Goal: Transaction & Acquisition: Purchase product/service

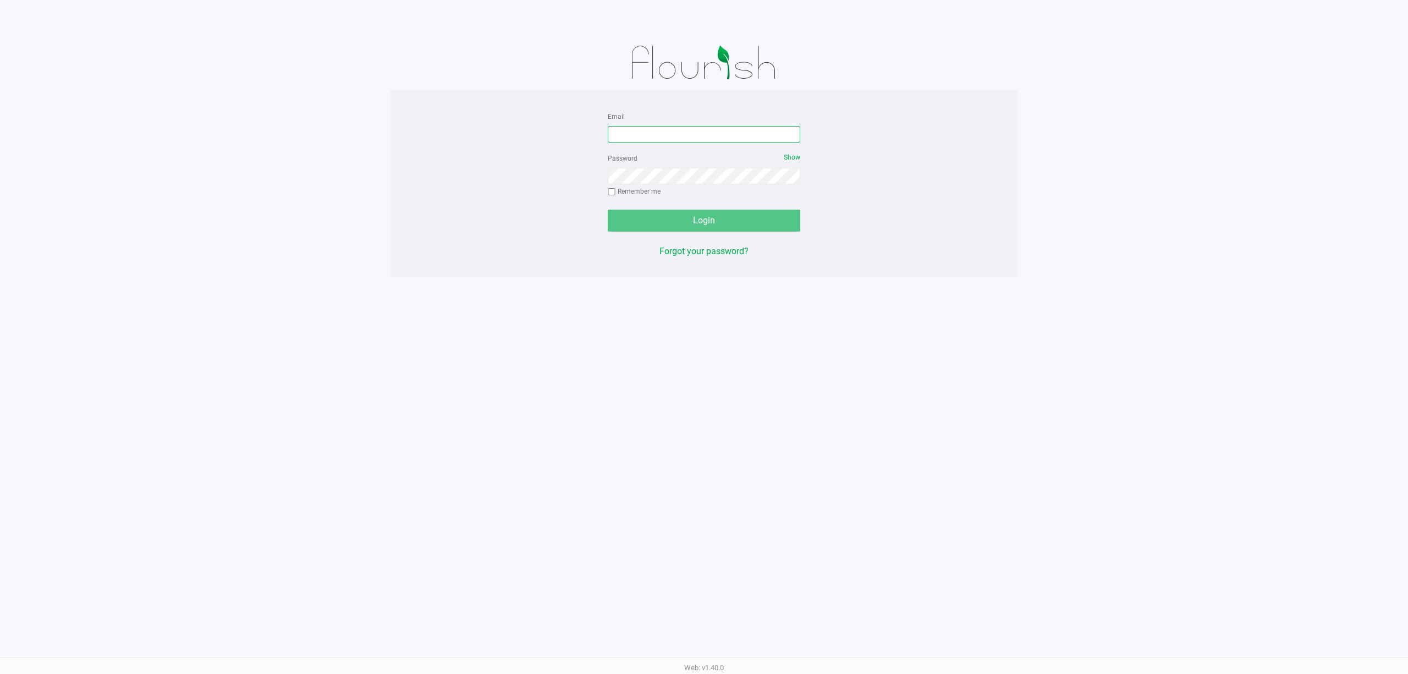
click at [616, 133] on input "Email" at bounding box center [704, 134] width 192 height 16
type input "siorio@liveparallel.com"
click at [608, 209] on button "Login" at bounding box center [704, 220] width 192 height 22
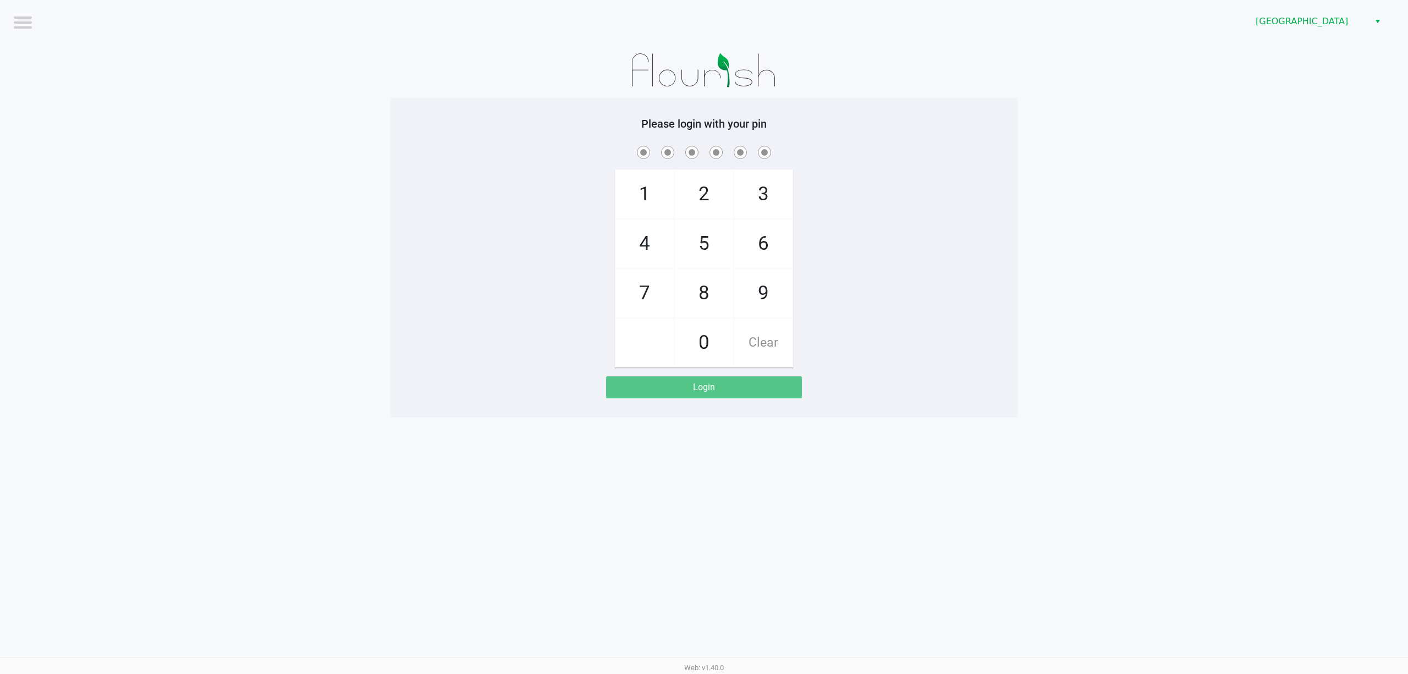
click at [1069, 214] on app-pos-login-wrapper "Logout Port St. Lucie WC Please login with your pin 1 4 7 2 5 8 0 3 6 9 Clear L…" at bounding box center [704, 208] width 1408 height 417
checkbox input "true"
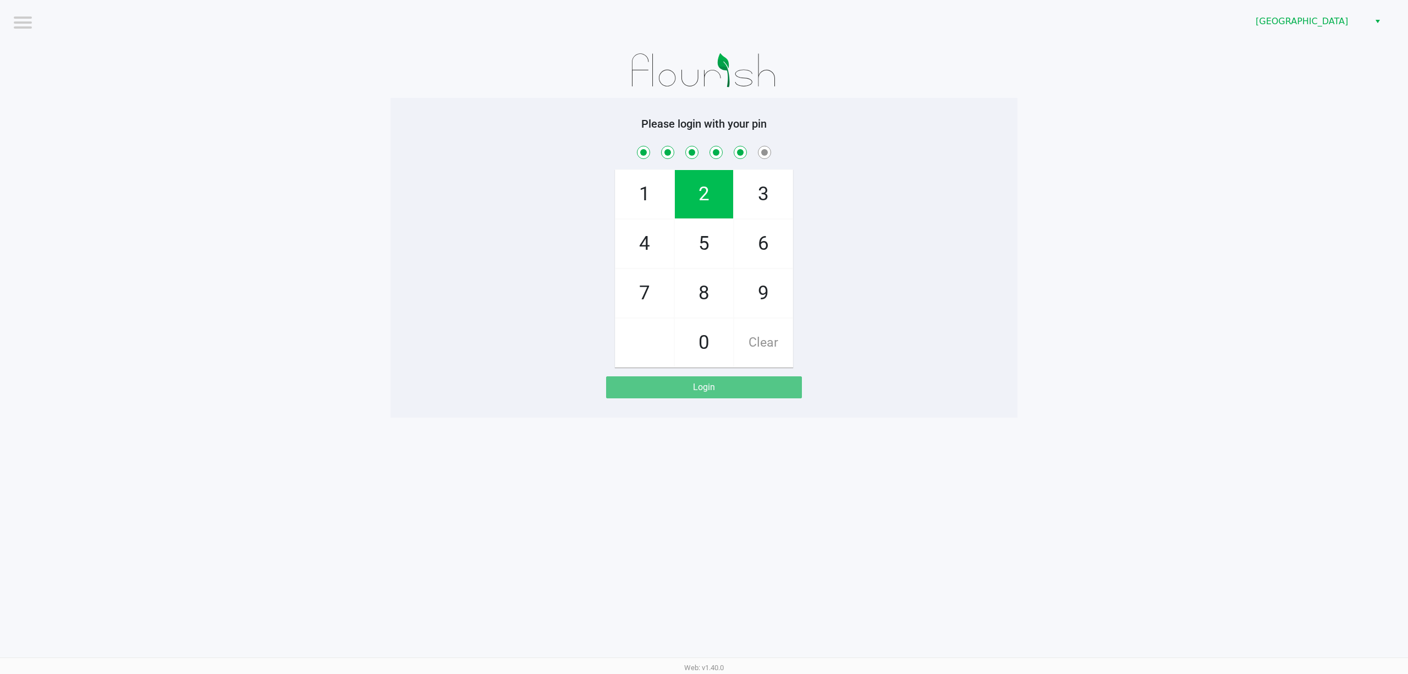
checkbox input "true"
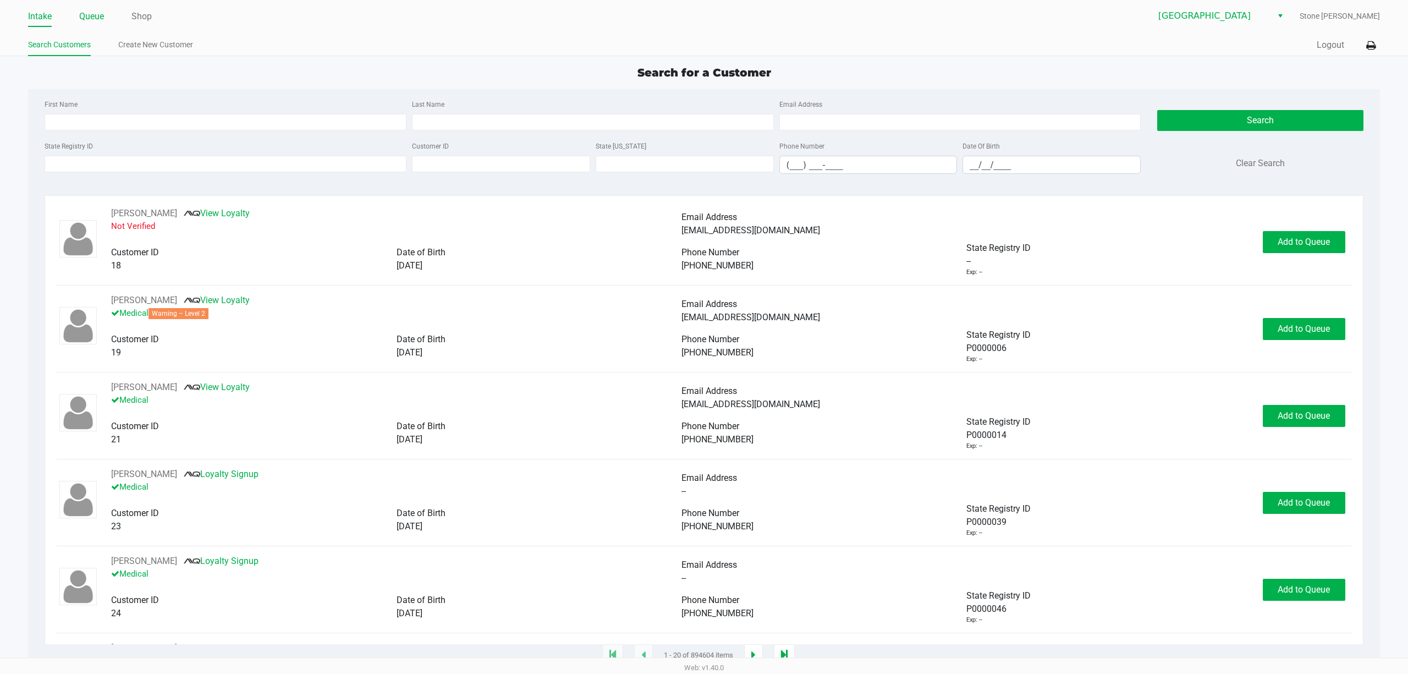
click at [97, 14] on link "Queue" at bounding box center [91, 16] width 25 height 15
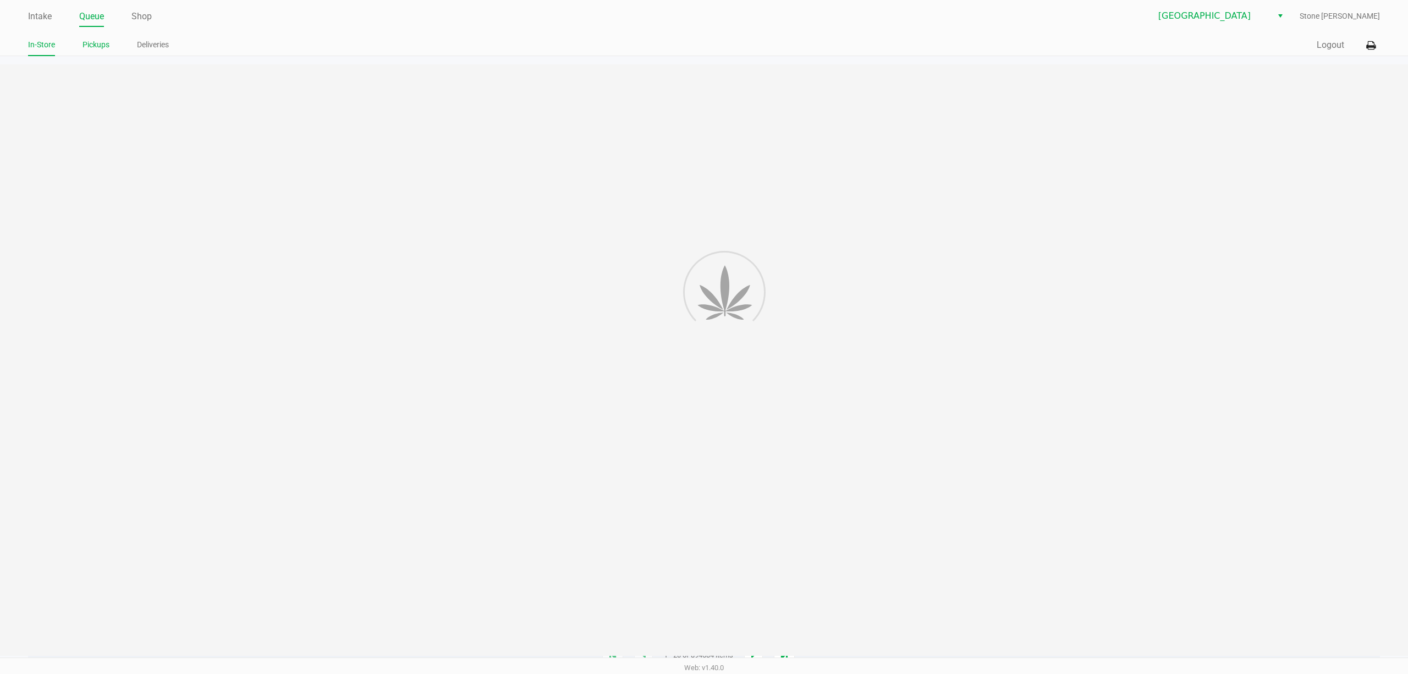
click at [89, 42] on link "Pickups" at bounding box center [95, 45] width 27 height 14
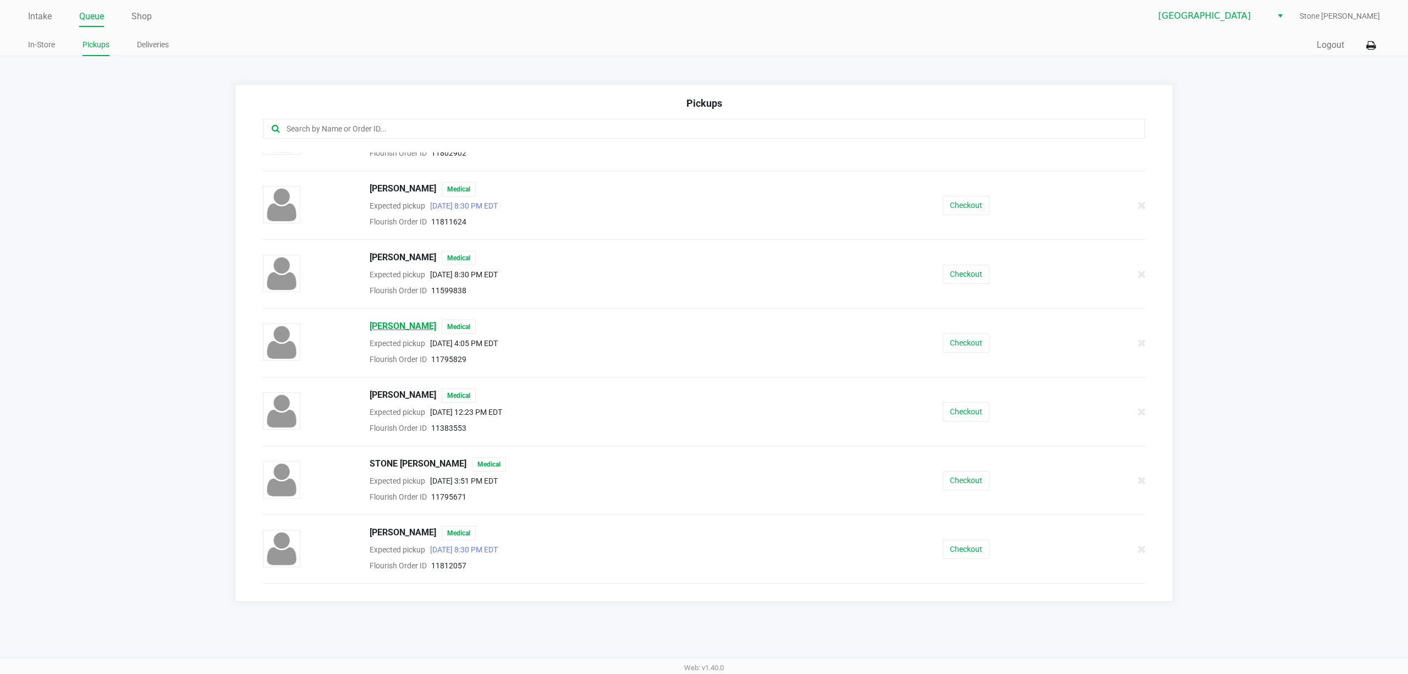
scroll to position [163, 0]
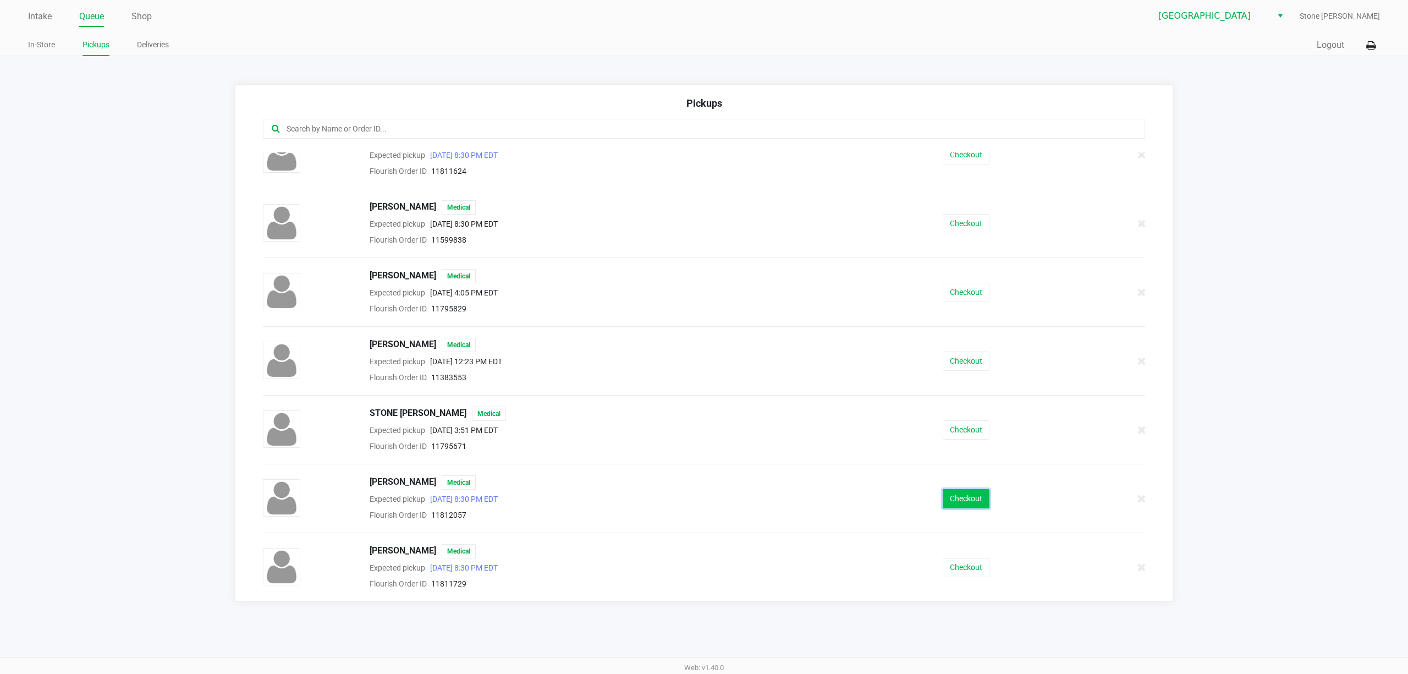
click at [951, 492] on button "Checkout" at bounding box center [965, 498] width 47 height 19
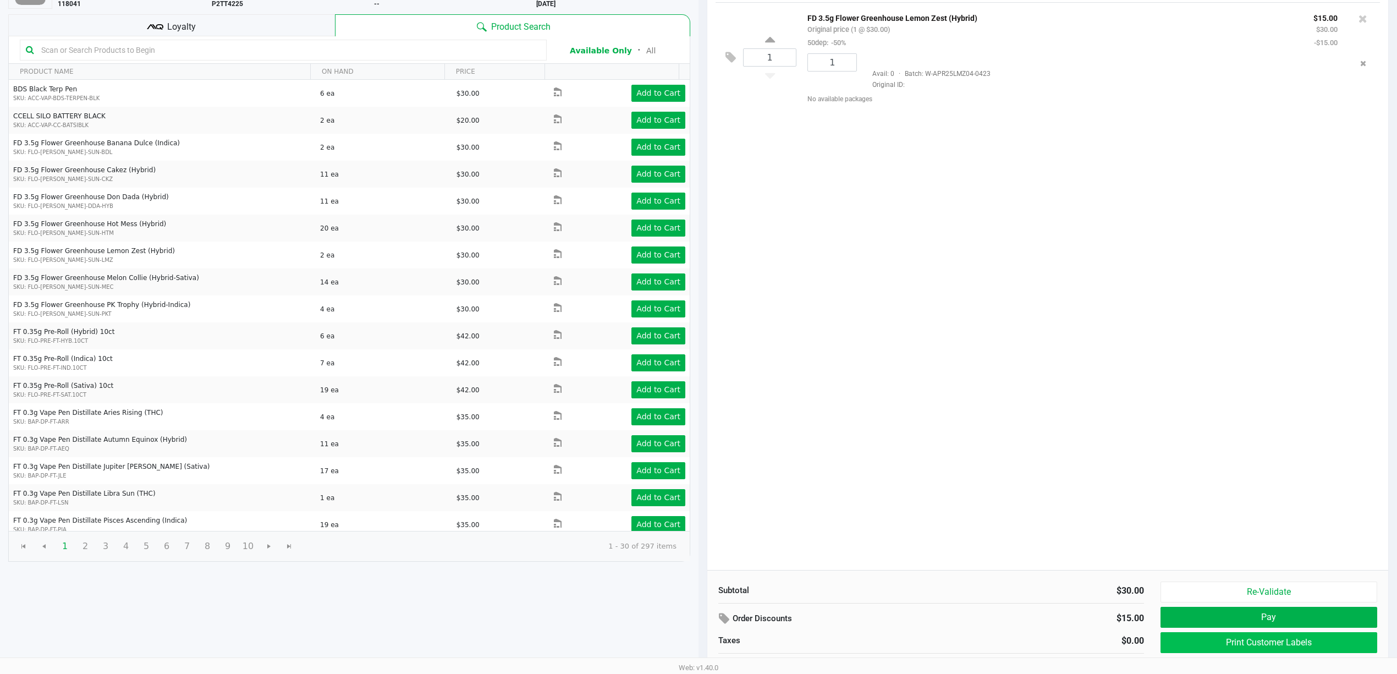
scroll to position [114, 0]
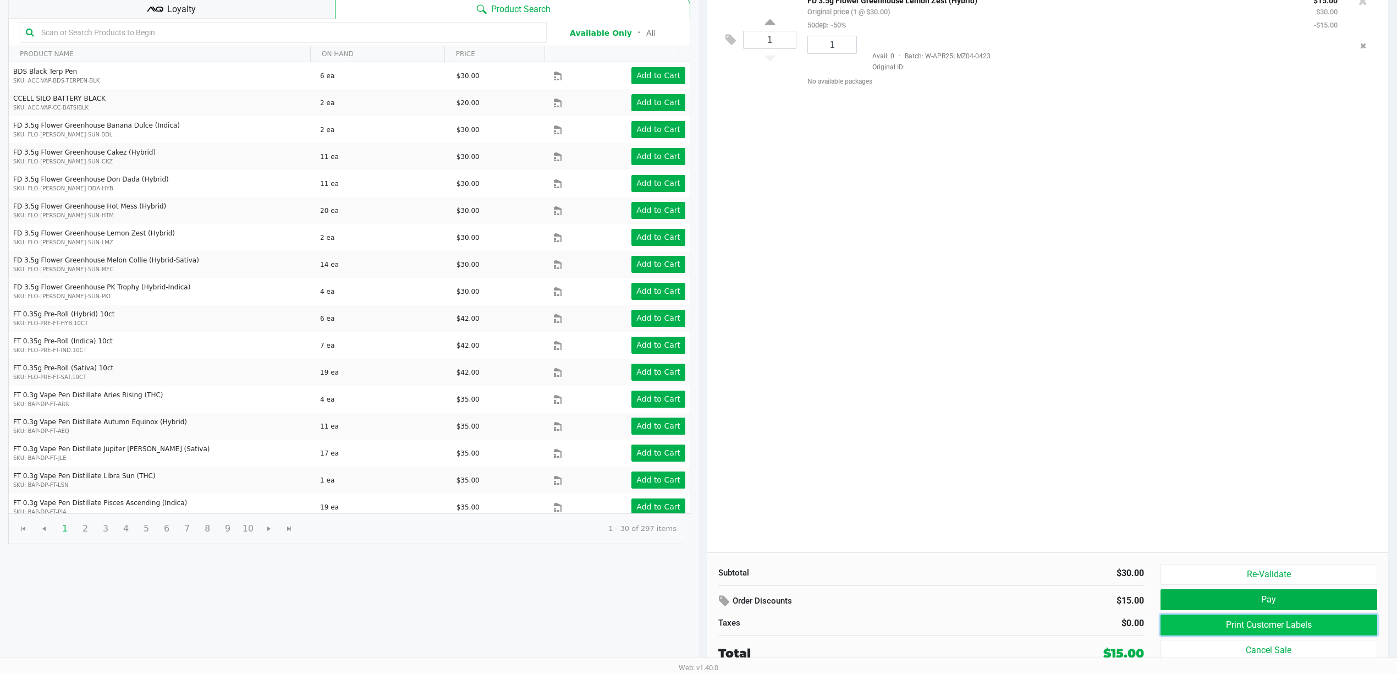
click at [1277, 621] on button "Print Customer Labels" at bounding box center [1268, 624] width 217 height 21
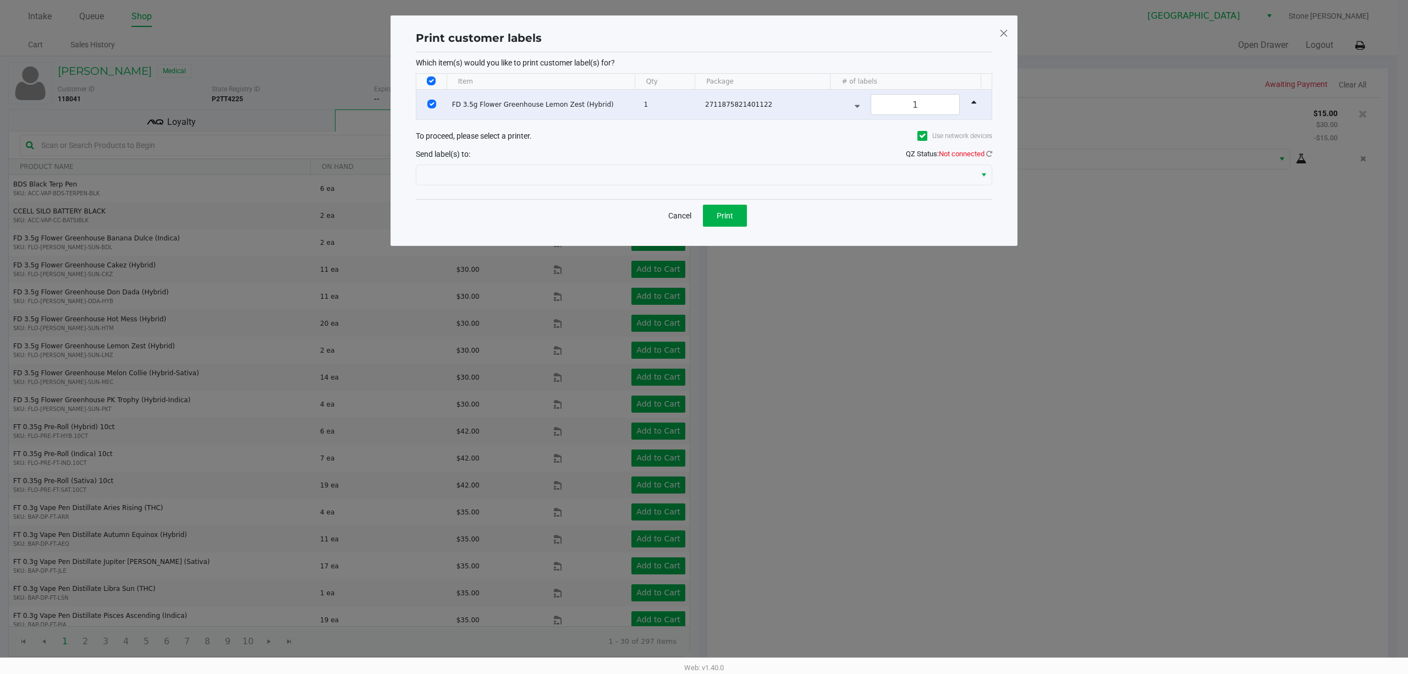
click at [993, 153] on div "Print customer labels Which item(s) would you like to print customer label(s) f…" at bounding box center [704, 130] width 582 height 207
click at [988, 153] on icon at bounding box center [989, 153] width 6 height 7
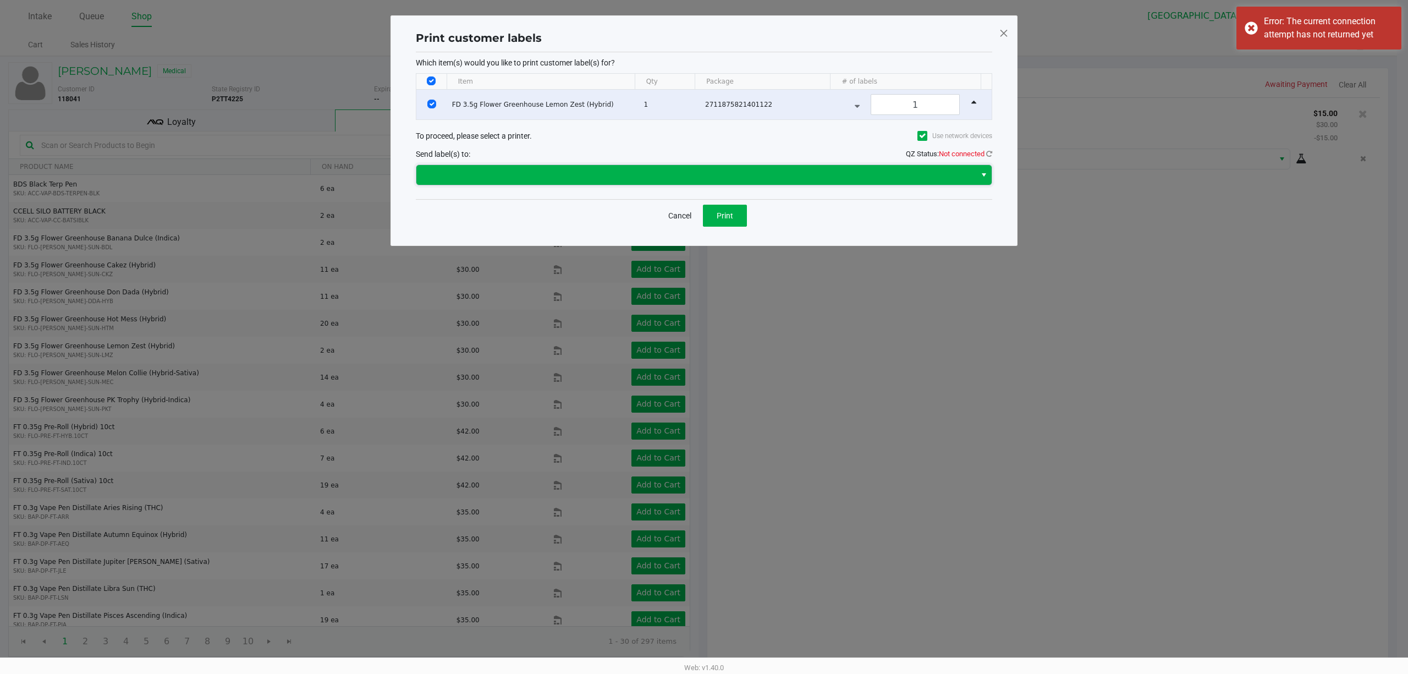
drag, startPoint x: 657, startPoint y: 180, endPoint x: 632, endPoint y: 184, distance: 24.4
click at [656, 180] on span at bounding box center [696, 174] width 546 height 13
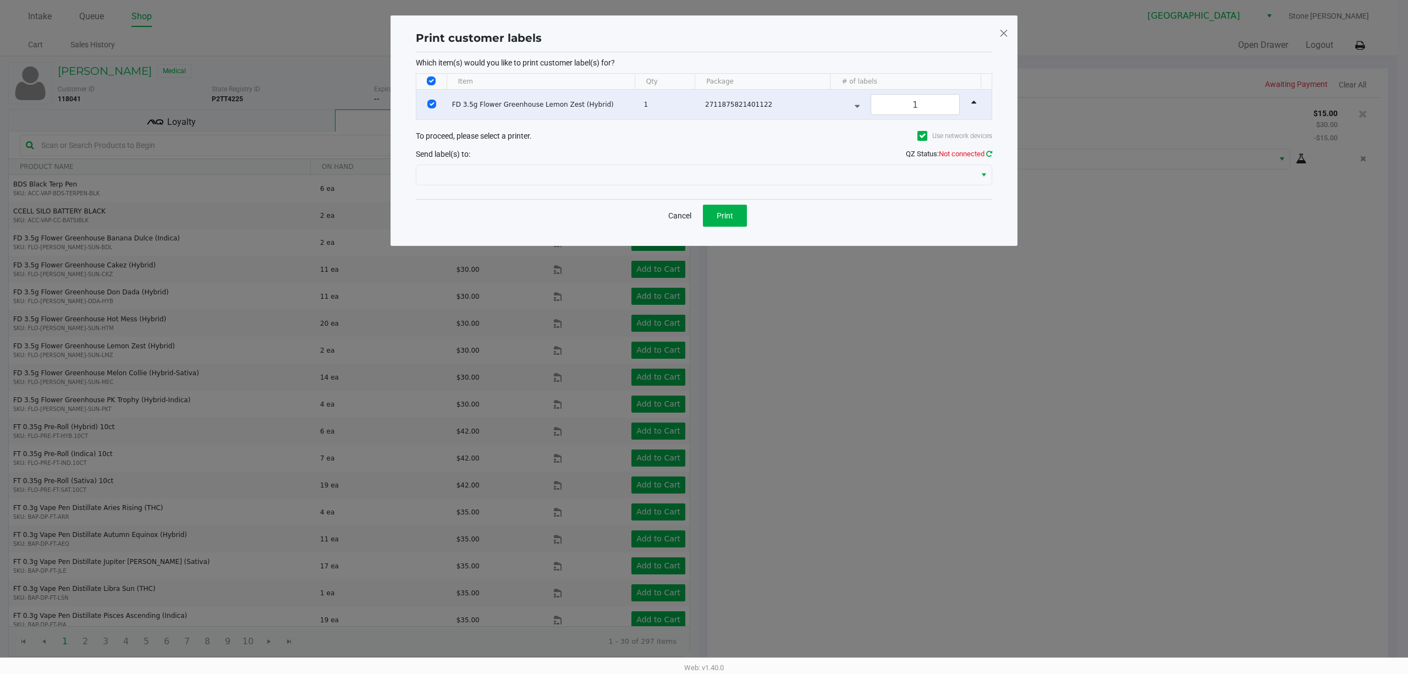
click at [992, 152] on div "Print customer labels Which item(s) would you like to print customer label(s) f…" at bounding box center [704, 130] width 582 height 207
click at [990, 152] on icon at bounding box center [989, 153] width 9 height 9
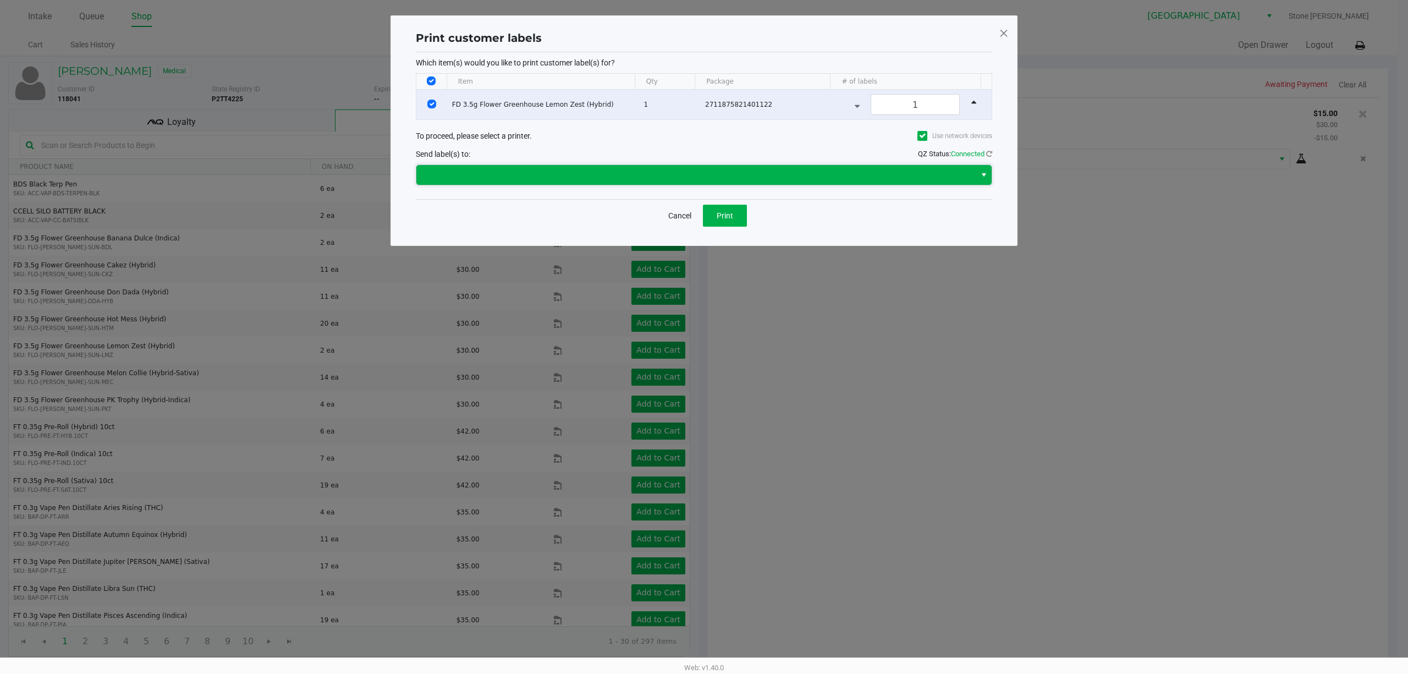
click at [589, 172] on span at bounding box center [696, 174] width 546 height 13
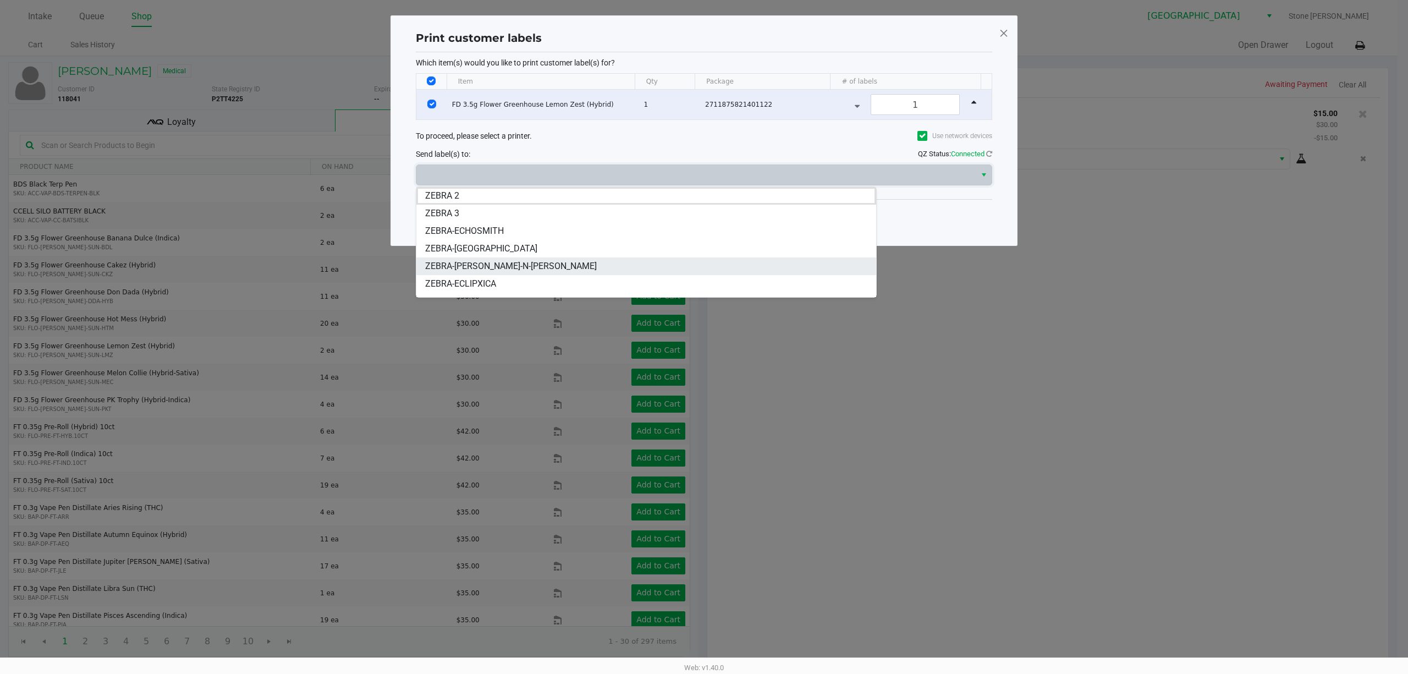
click at [493, 264] on span "ZEBRA-ED-EDD-N-EDDY" at bounding box center [511, 266] width 172 height 13
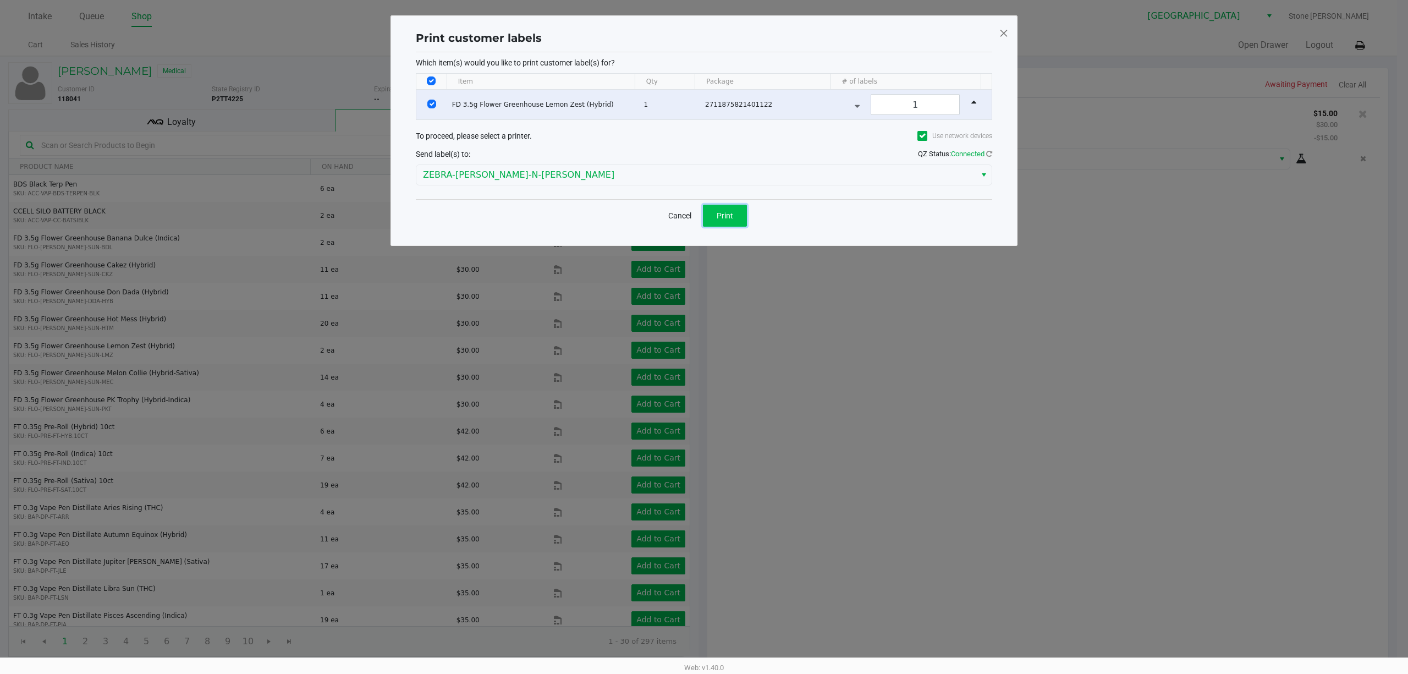
click at [737, 214] on button "Print" at bounding box center [725, 216] width 44 height 22
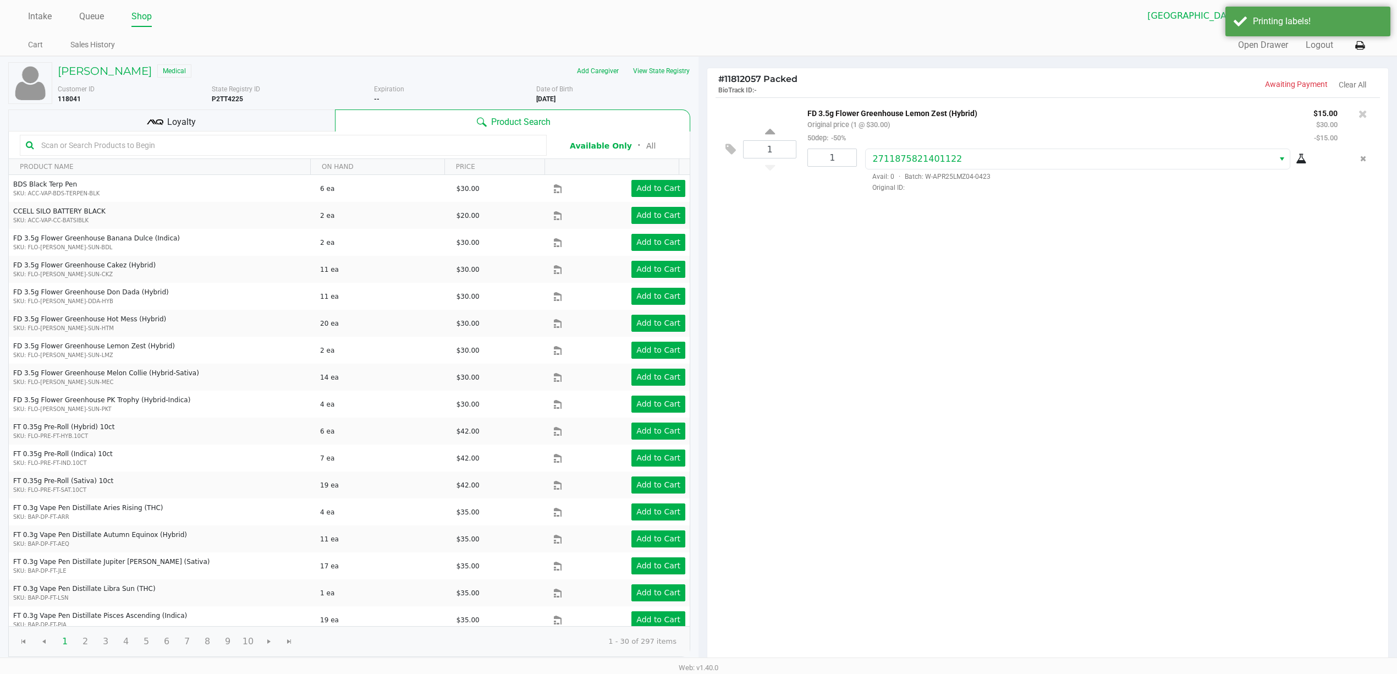
click at [191, 124] on span "Loyalty" at bounding box center [181, 121] width 29 height 13
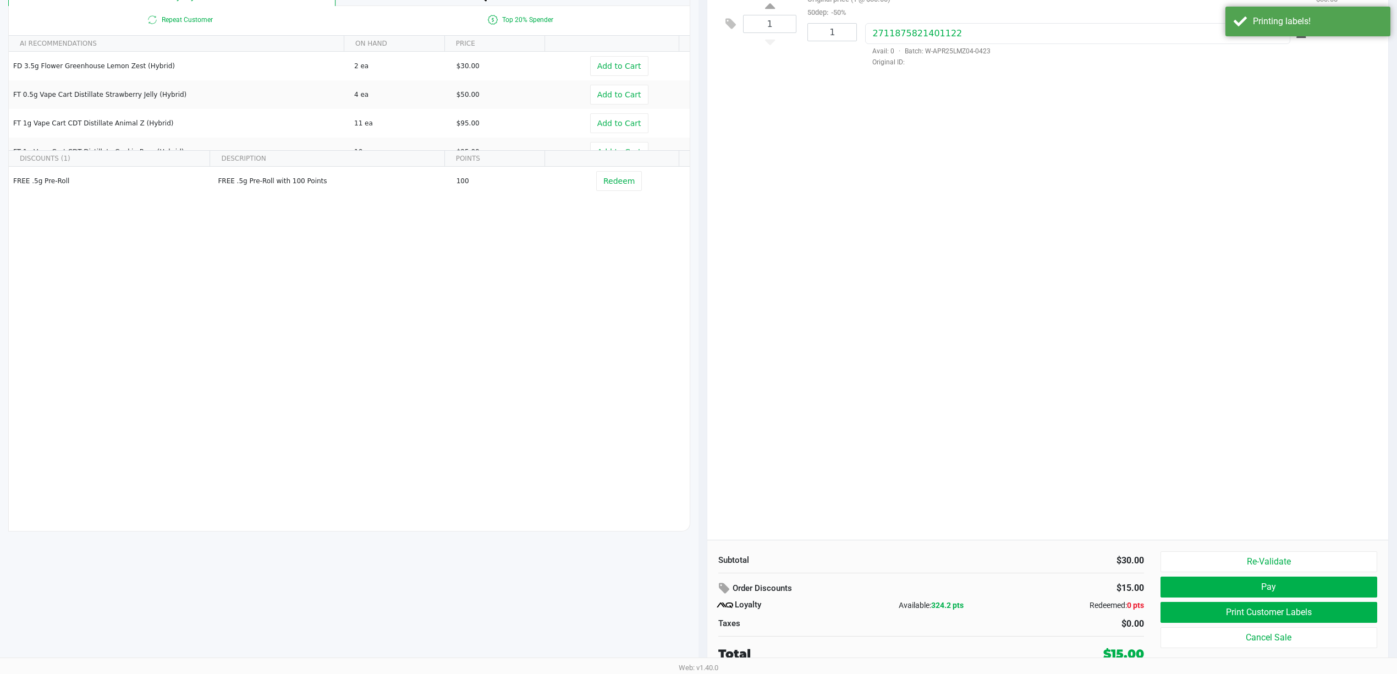
scroll to position [128, 0]
click at [1280, 610] on button "Print Customer Labels" at bounding box center [1268, 611] width 217 height 21
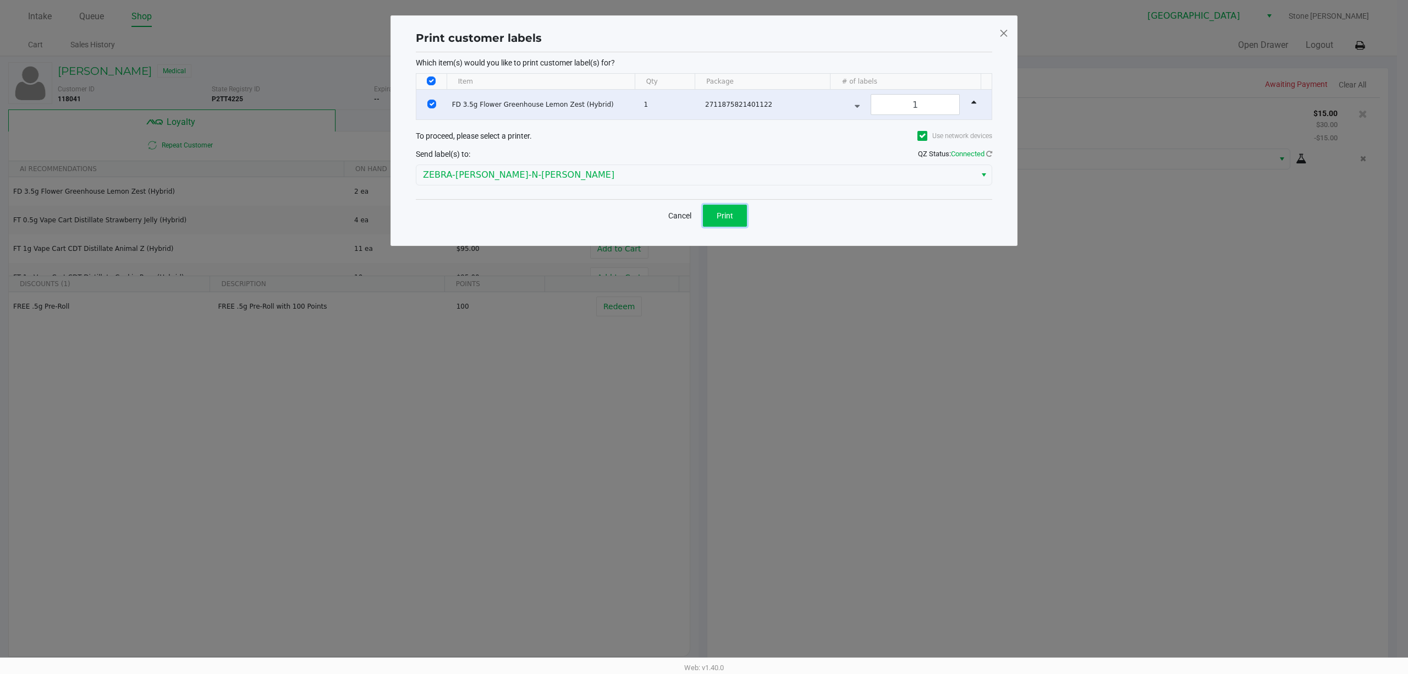
click at [720, 222] on button "Print" at bounding box center [725, 216] width 44 height 22
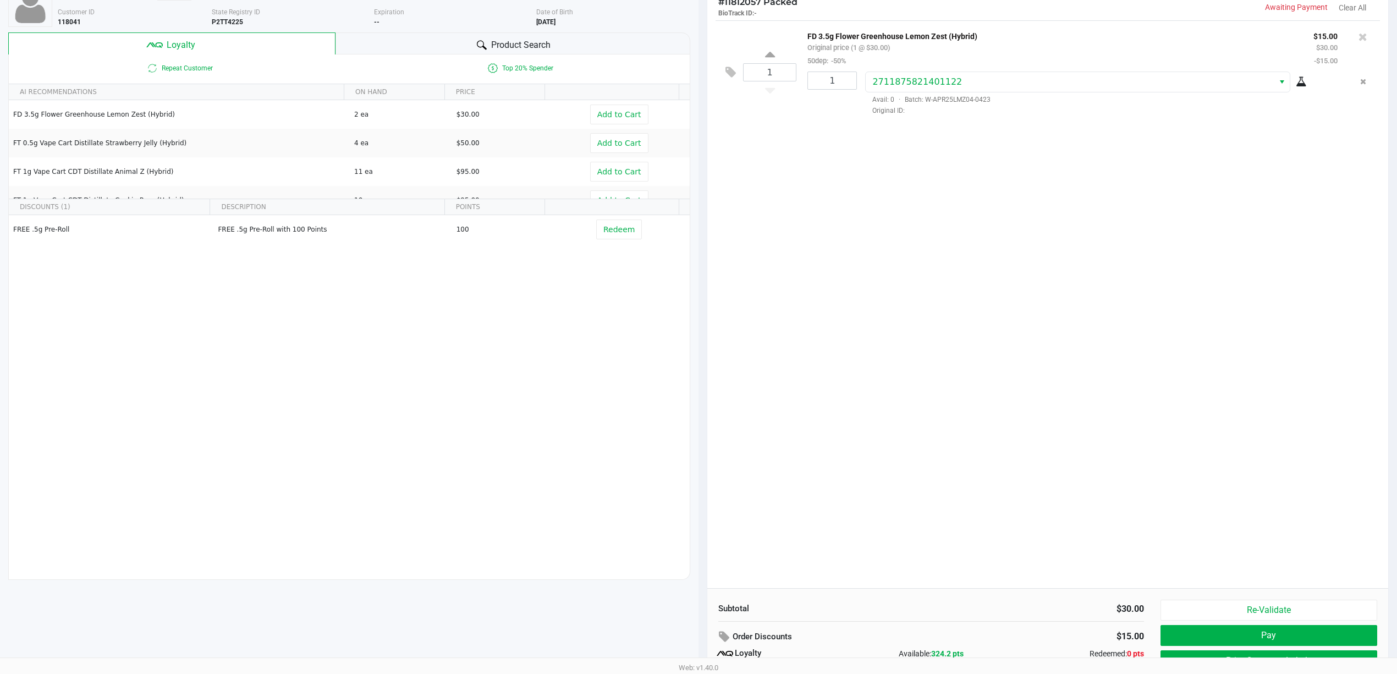
scroll to position [128, 0]
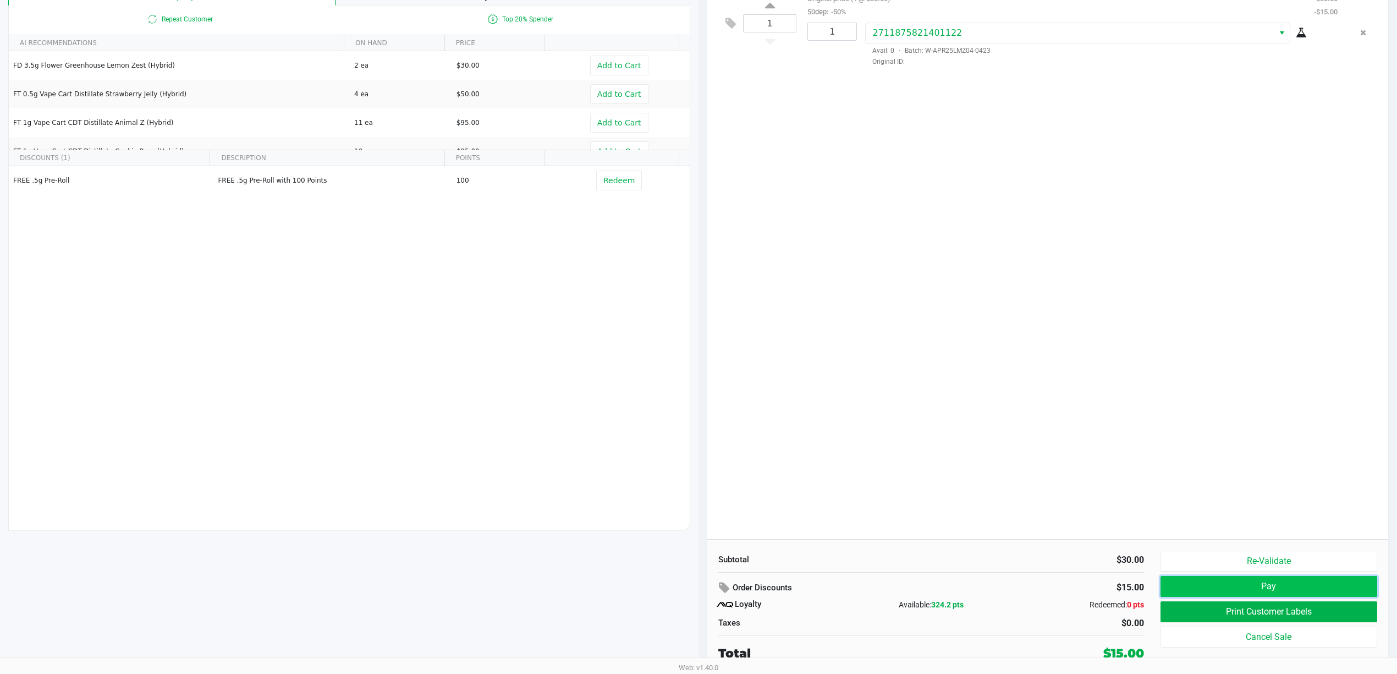
click at [1269, 590] on button "Pay" at bounding box center [1268, 586] width 217 height 21
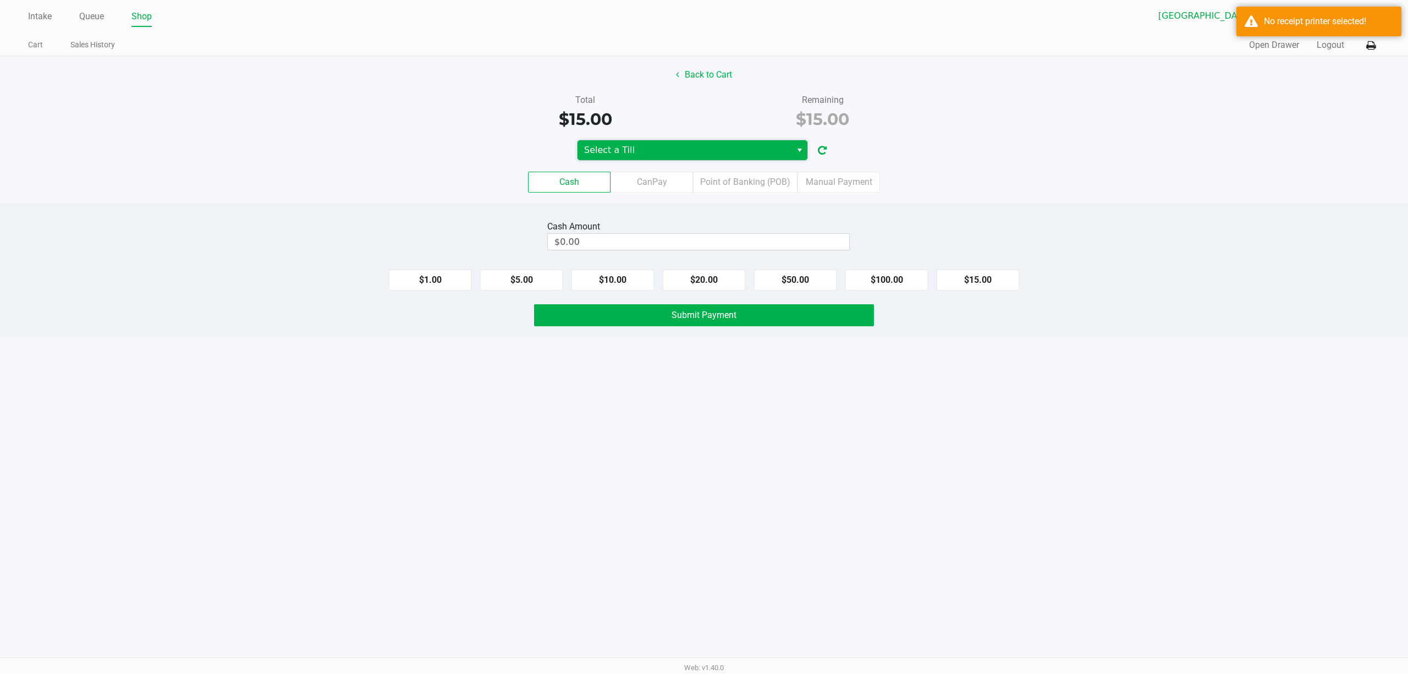
drag, startPoint x: 682, startPoint y: 151, endPoint x: 669, endPoint y: 157, distance: 14.5
click at [682, 150] on span "Select a Till" at bounding box center [684, 150] width 201 height 13
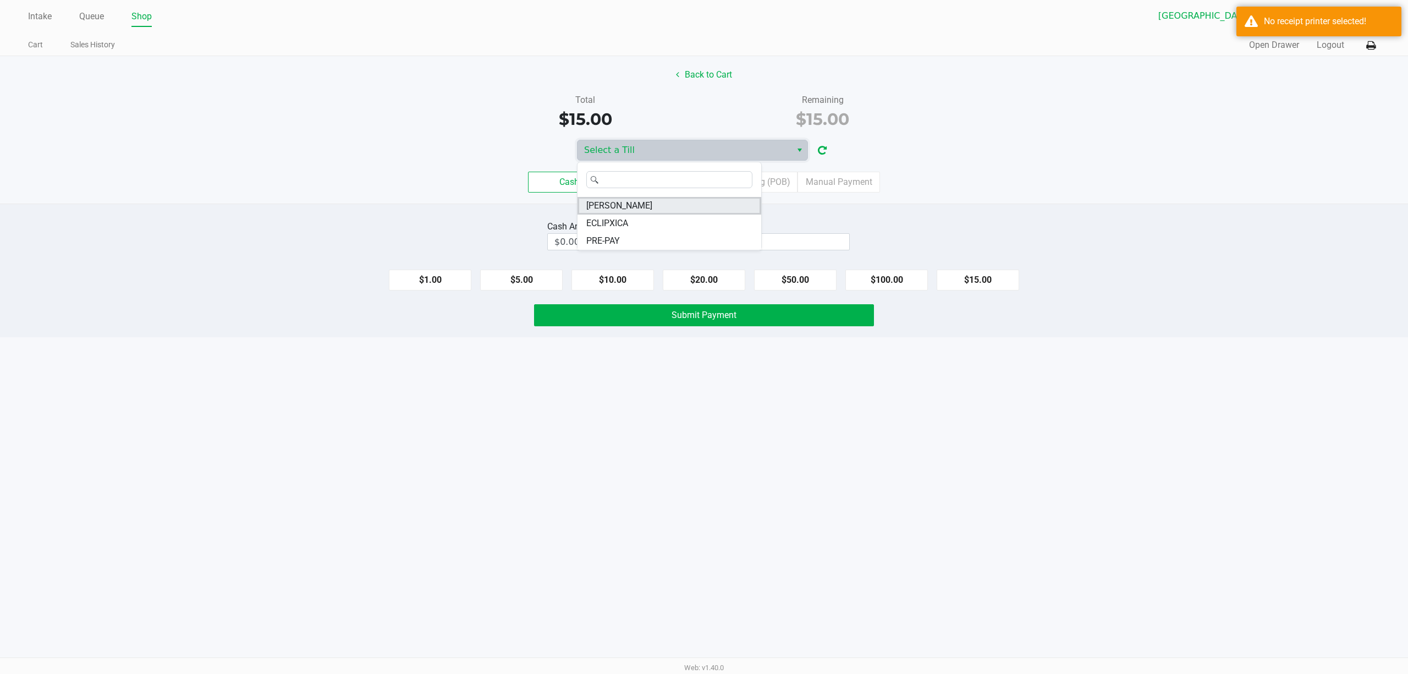
click at [630, 205] on span "ED-EDD-EDDY" at bounding box center [619, 205] width 66 height 13
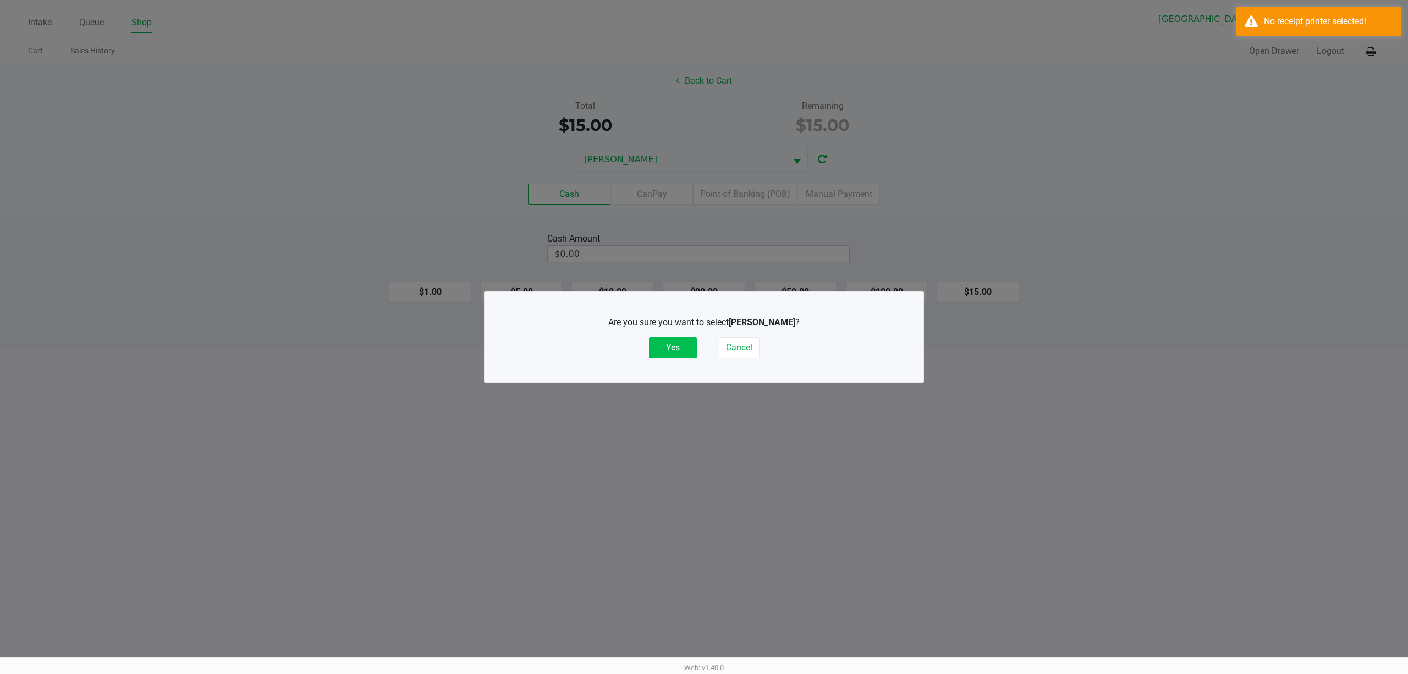
click at [666, 350] on button "Yes" at bounding box center [673, 347] width 48 height 21
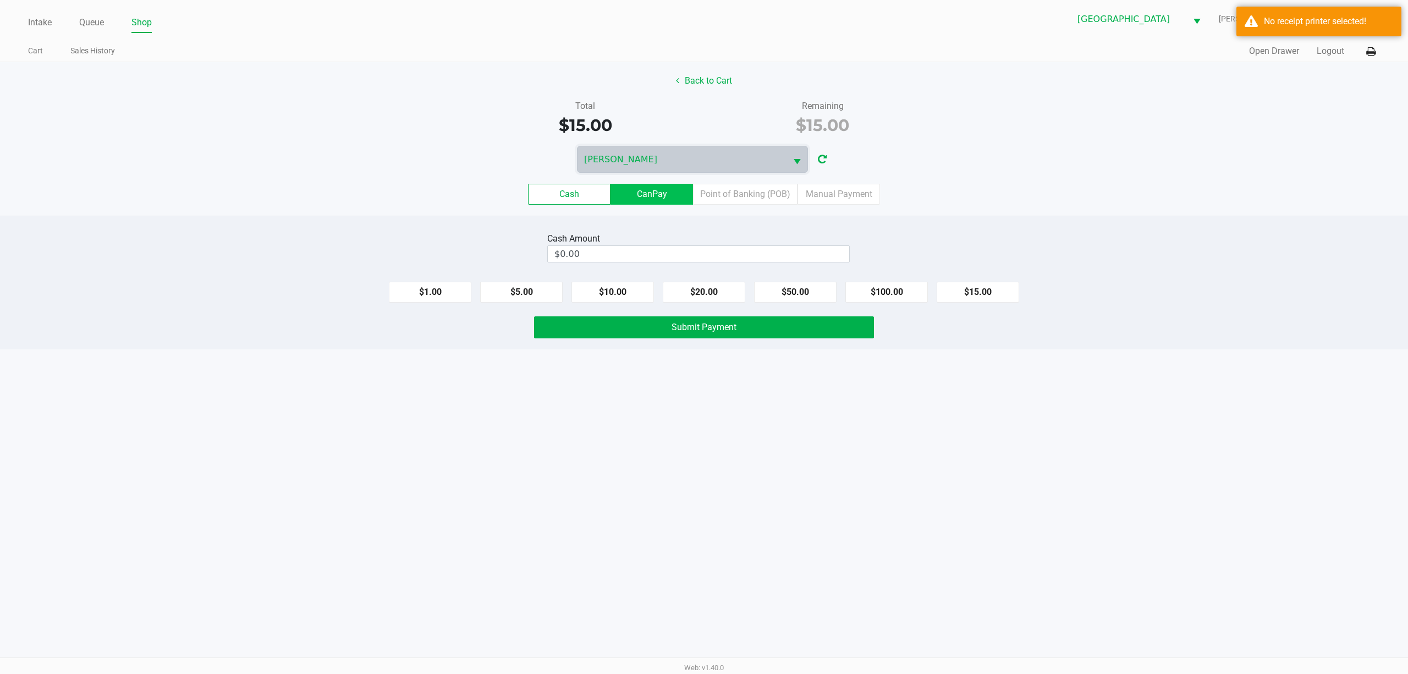
click at [660, 191] on label "CanPay" at bounding box center [651, 194] width 82 height 21
click at [0, 0] on 2 "CanPay" at bounding box center [0, 0] width 0 height 0
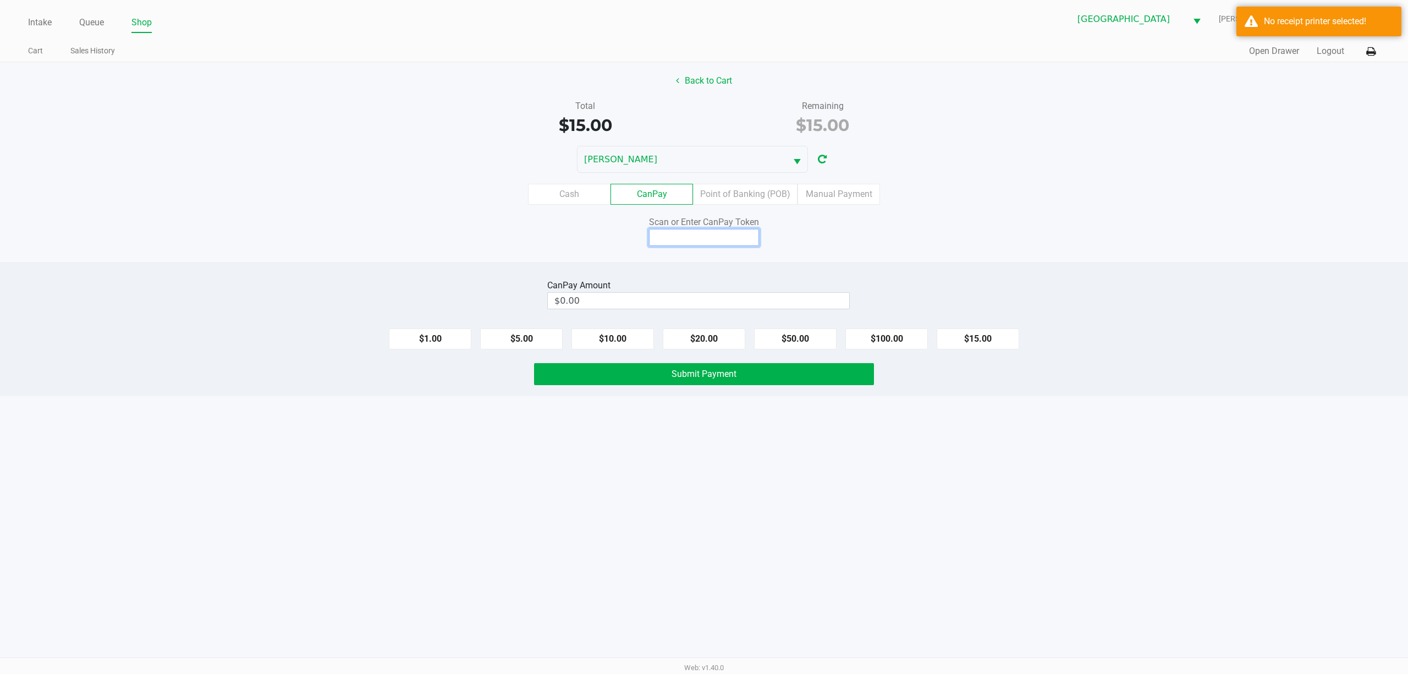
click at [665, 241] on input at bounding box center [704, 237] width 110 height 17
type input "X0313521X"
click at [977, 344] on button "$15.00" at bounding box center [977, 338] width 82 height 21
type input "$15.00"
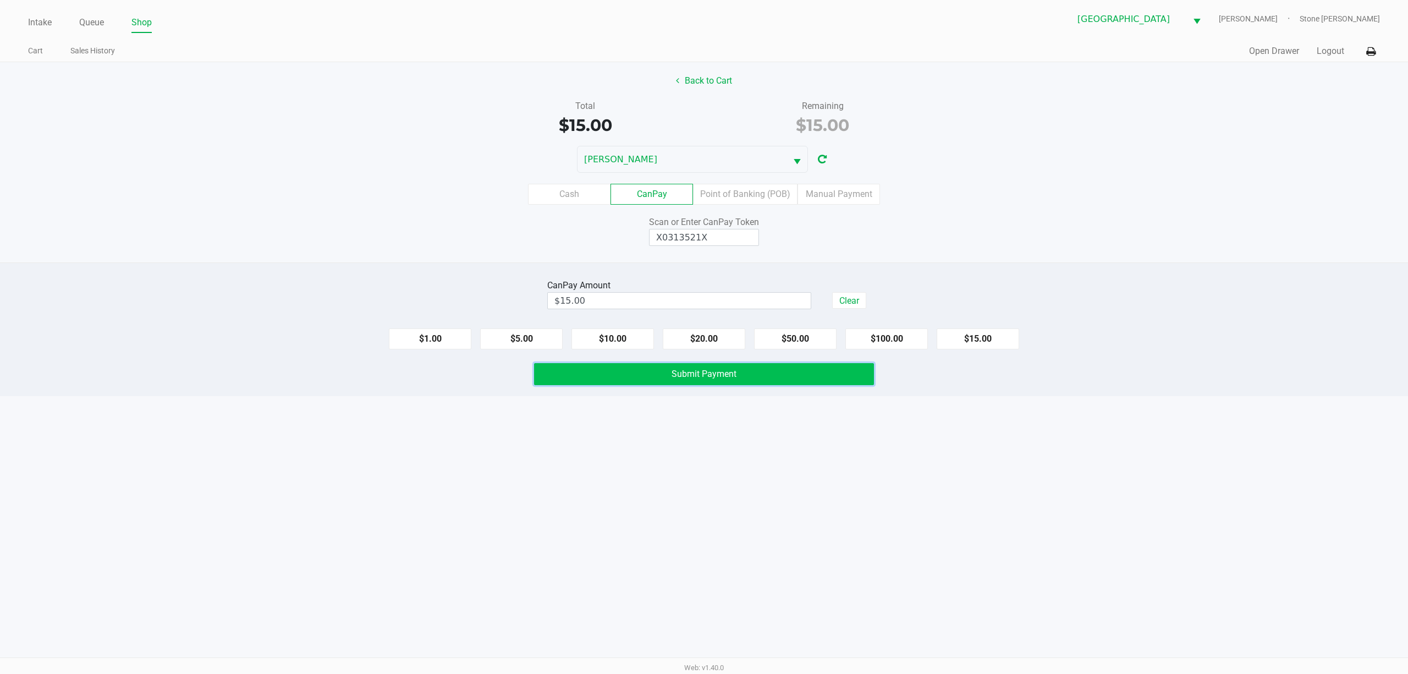
click at [657, 372] on button "Submit Payment" at bounding box center [704, 374] width 340 height 22
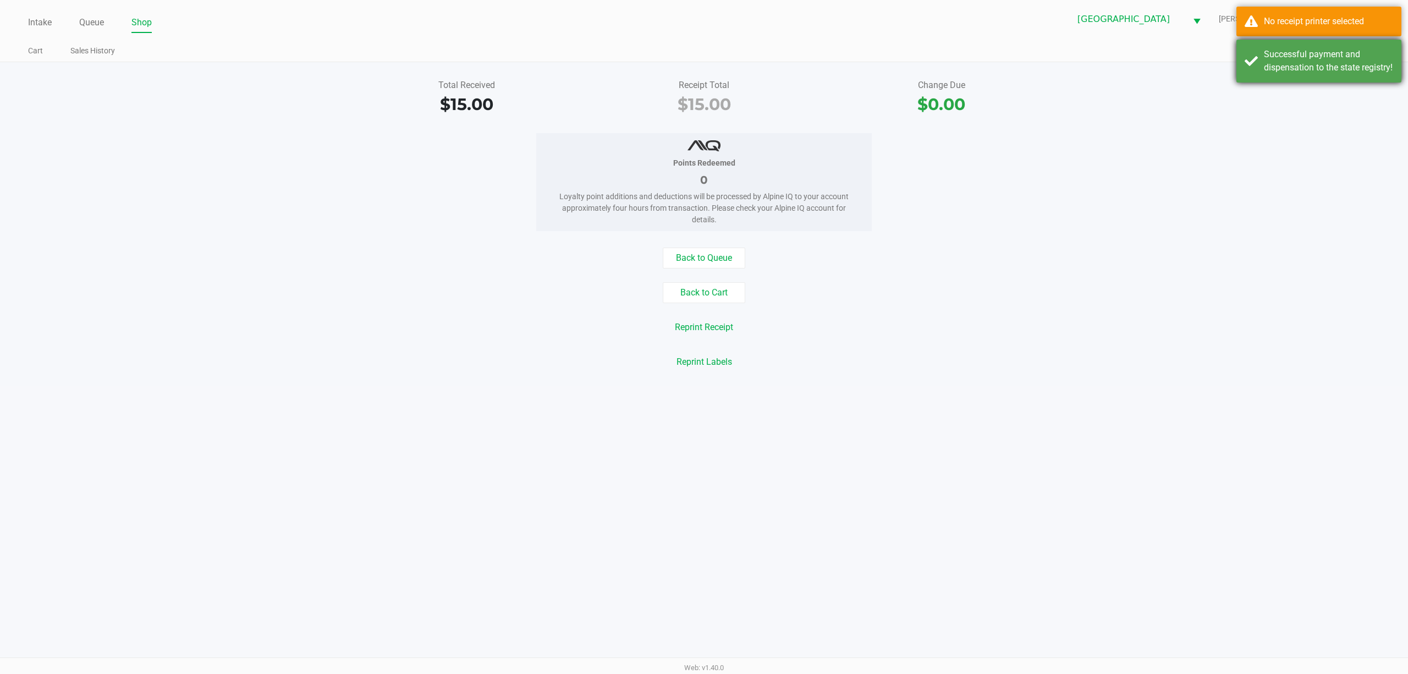
drag, startPoint x: 1342, startPoint y: 80, endPoint x: 1342, endPoint y: 25, distance: 54.4
click at [1342, 74] on div "Successful payment and dispensation to the state registry!" at bounding box center [1328, 61] width 129 height 26
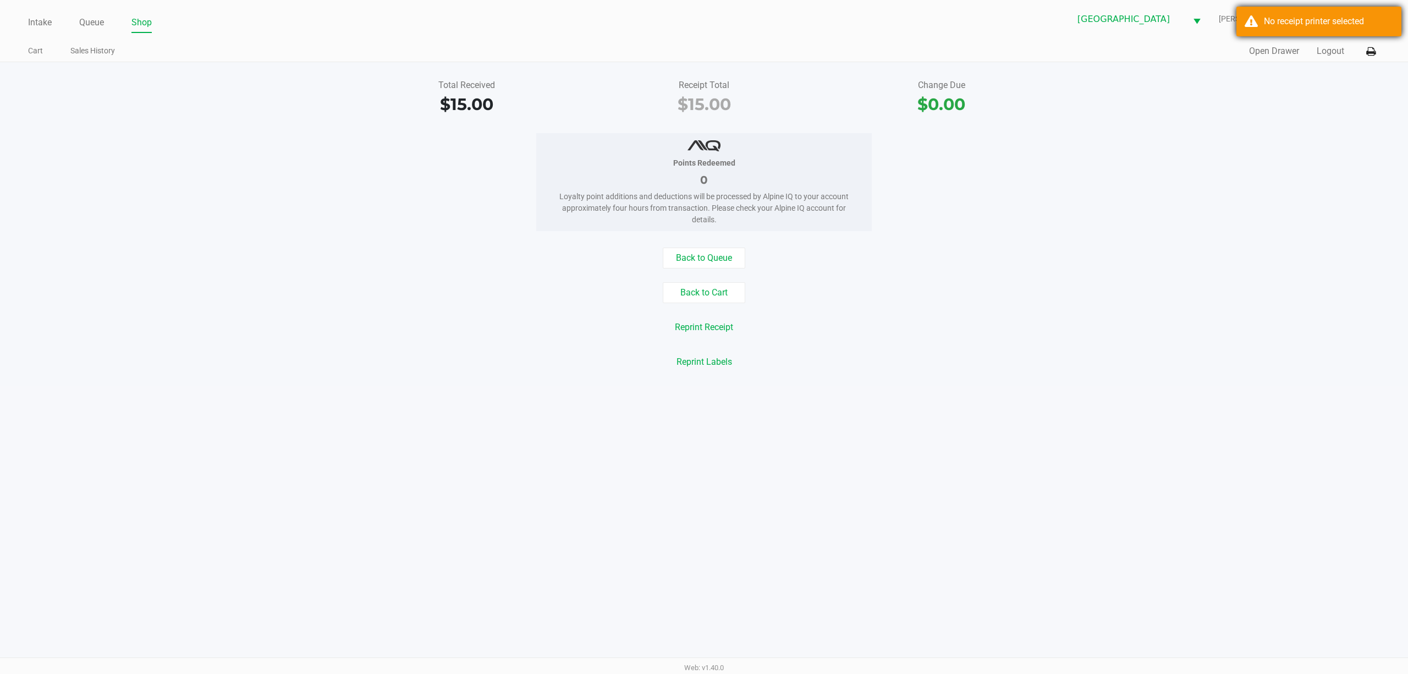
click at [1342, 25] on div "No receipt printer selected" at bounding box center [1328, 21] width 129 height 13
click at [1378, 53] on button at bounding box center [1370, 51] width 18 height 20
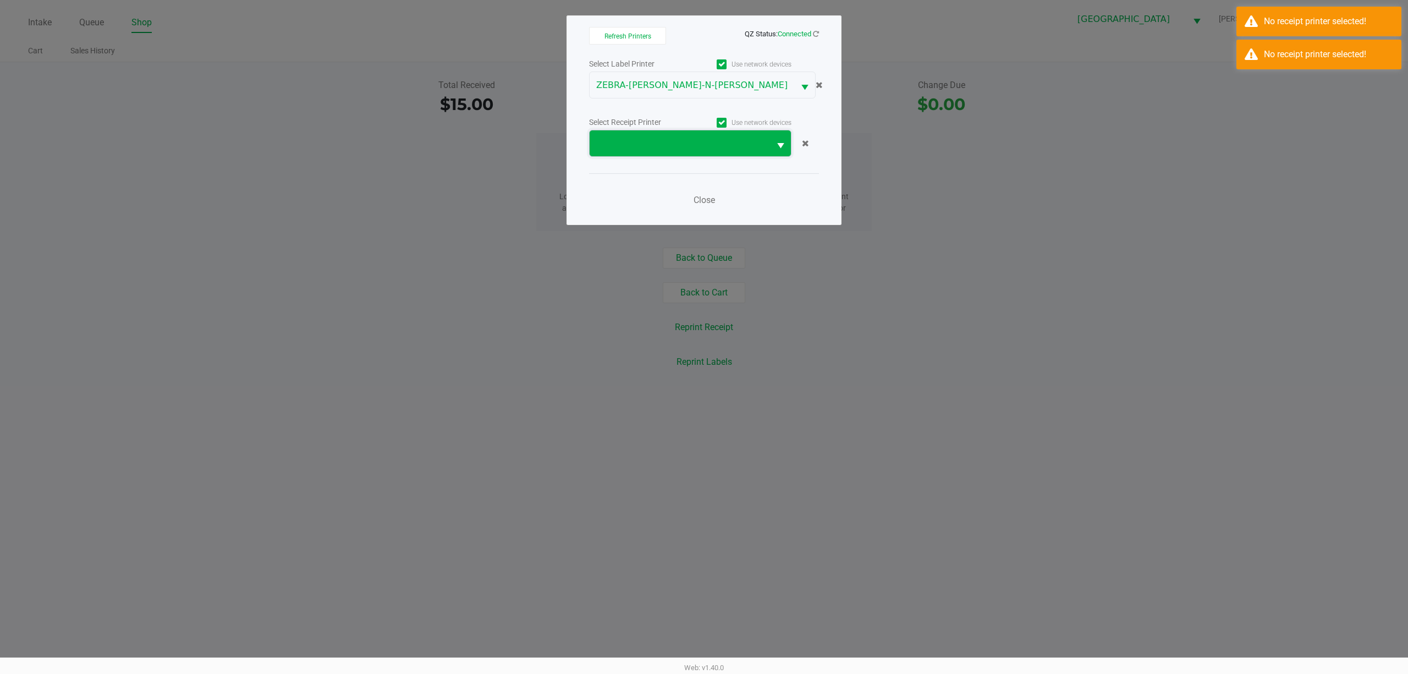
drag, startPoint x: 741, startPoint y: 139, endPoint x: 727, endPoint y: 146, distance: 16.2
click at [740, 141] on span at bounding box center [679, 143] width 167 height 13
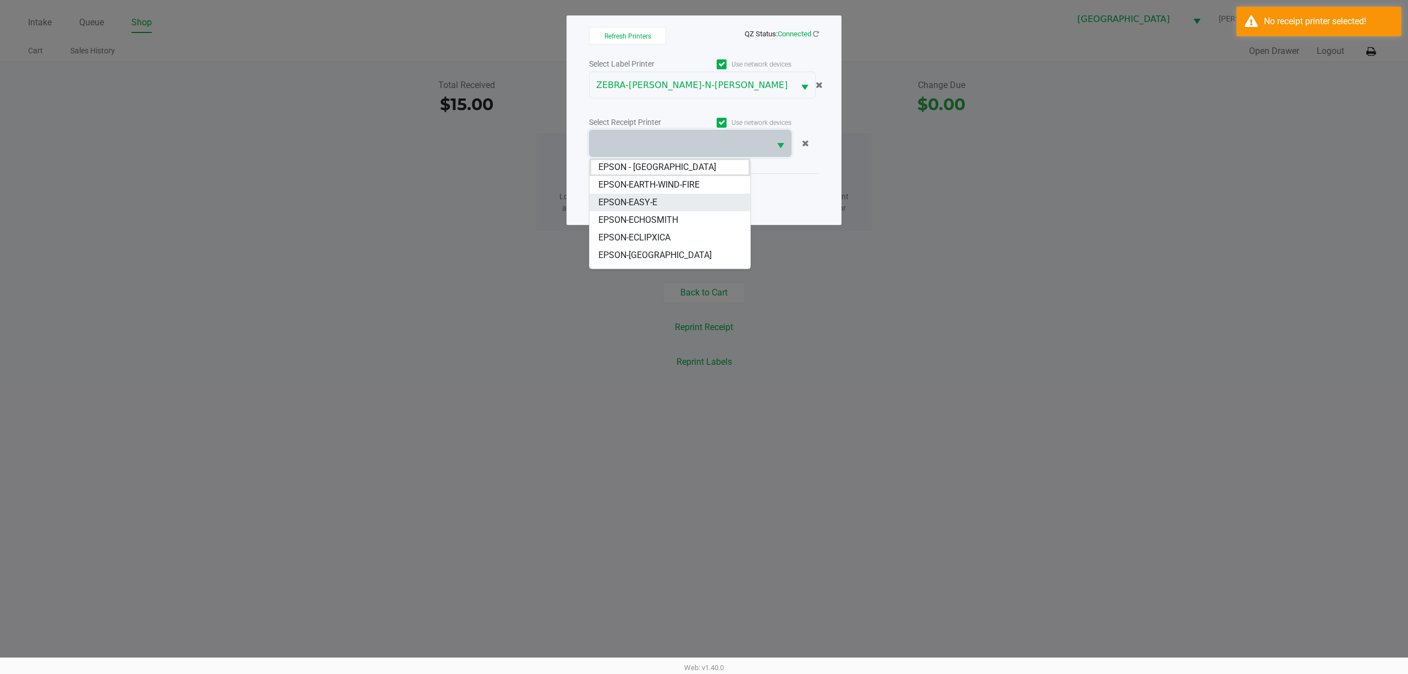
scroll to position [13, 0]
click at [665, 261] on span "EPSON-ED-EDD-N-EDDY" at bounding box center [669, 266] width 143 height 26
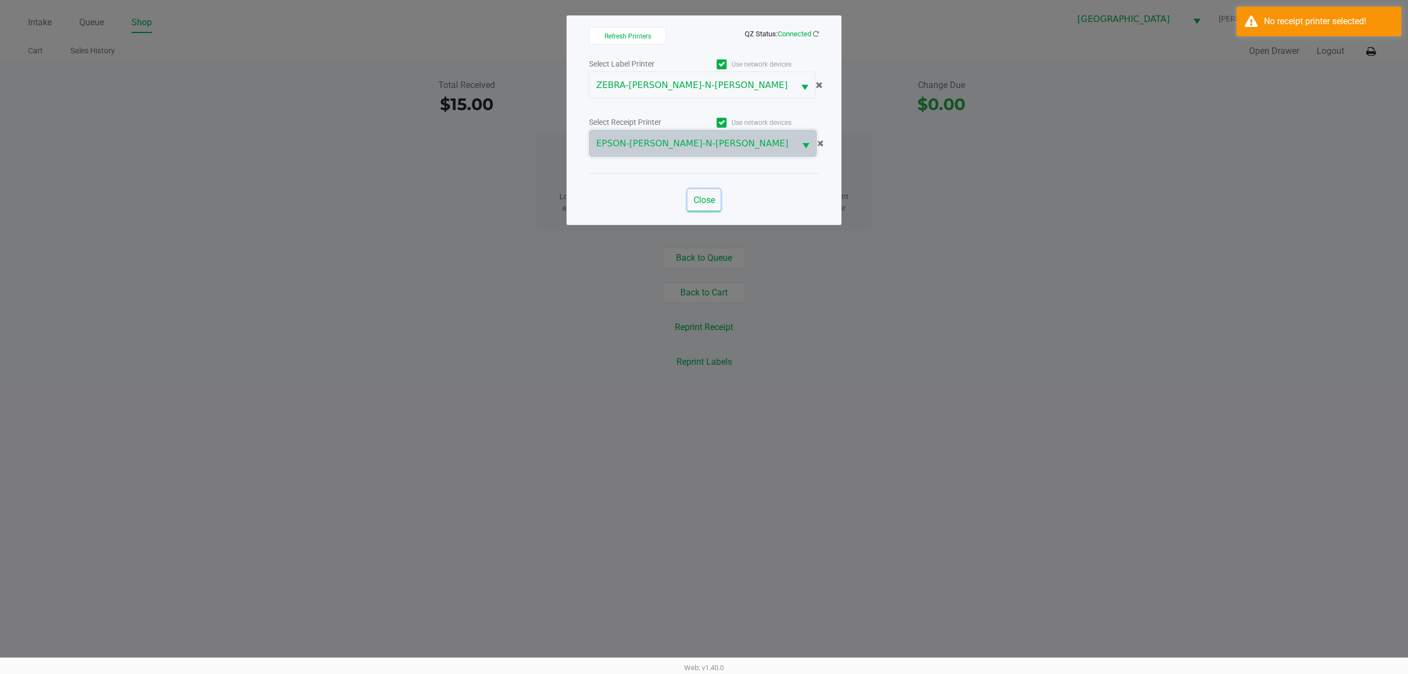
click at [702, 203] on span "Close" at bounding box center [703, 200] width 21 height 10
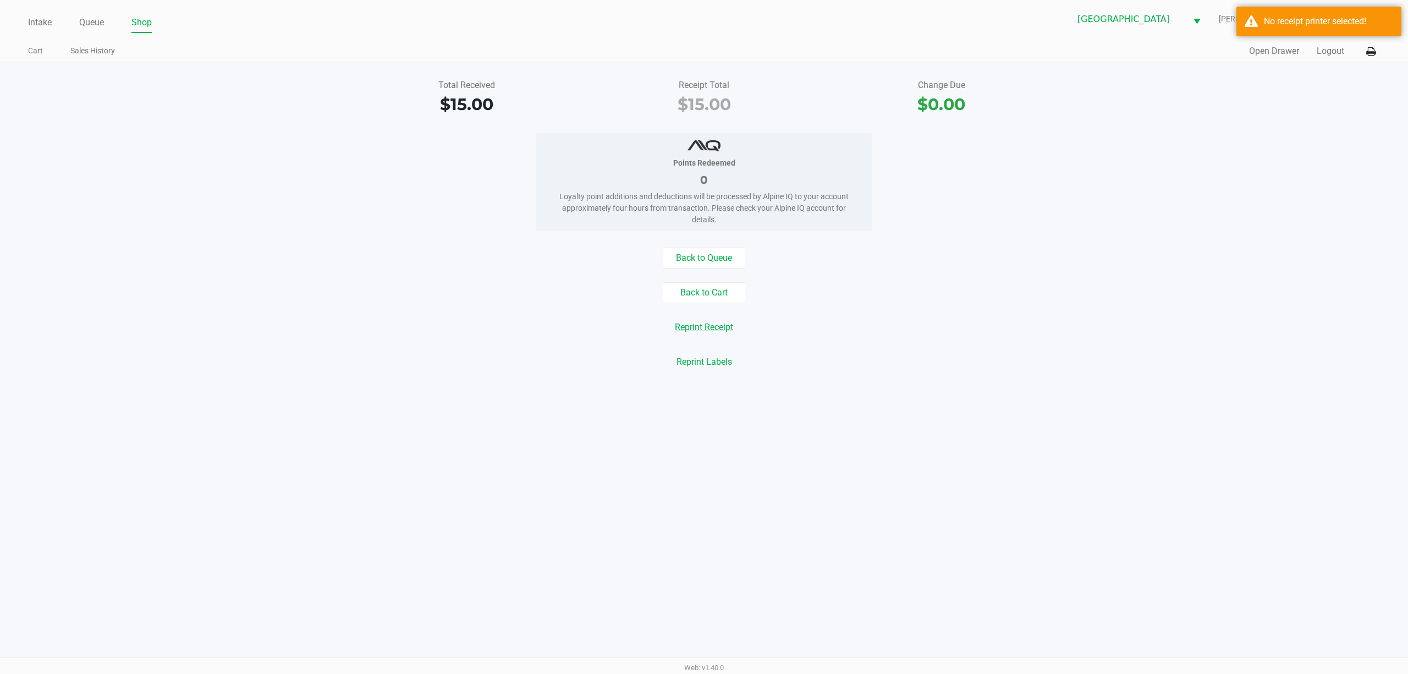
click at [710, 330] on button "Reprint Receipt" at bounding box center [704, 327] width 73 height 21
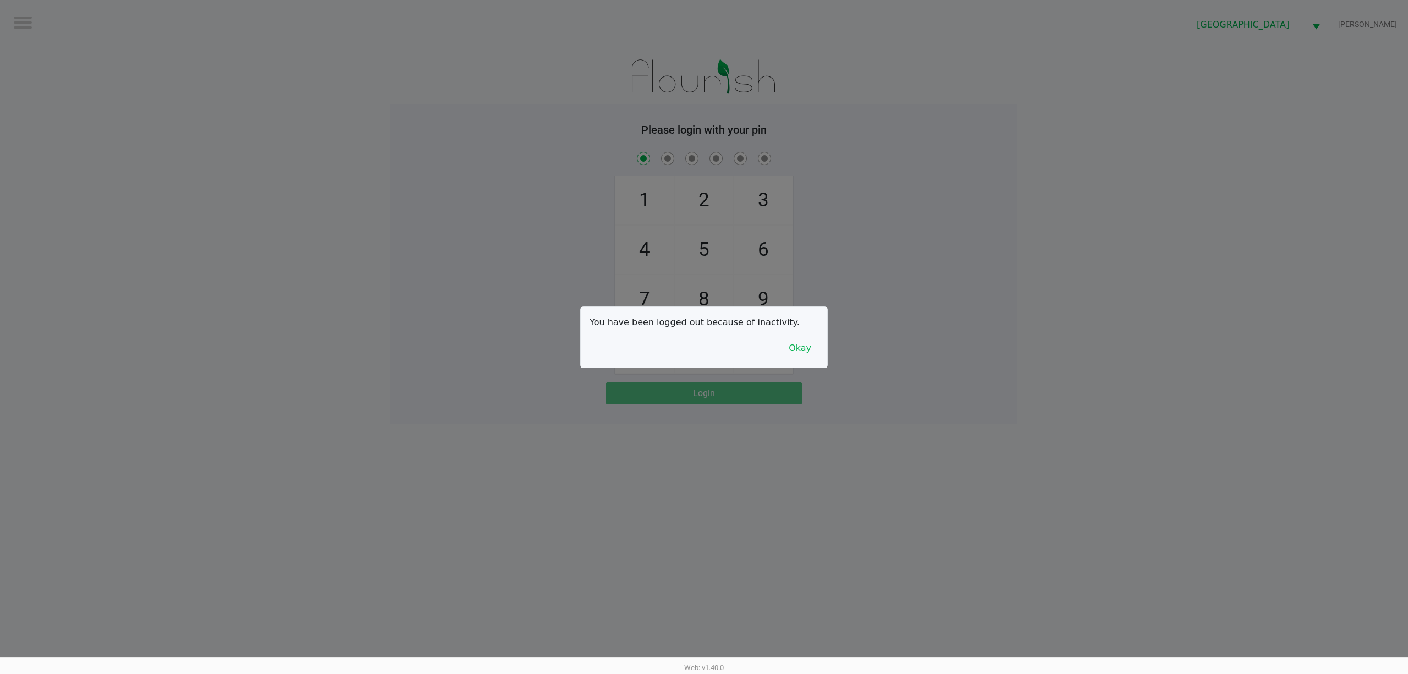
checkbox input "true"
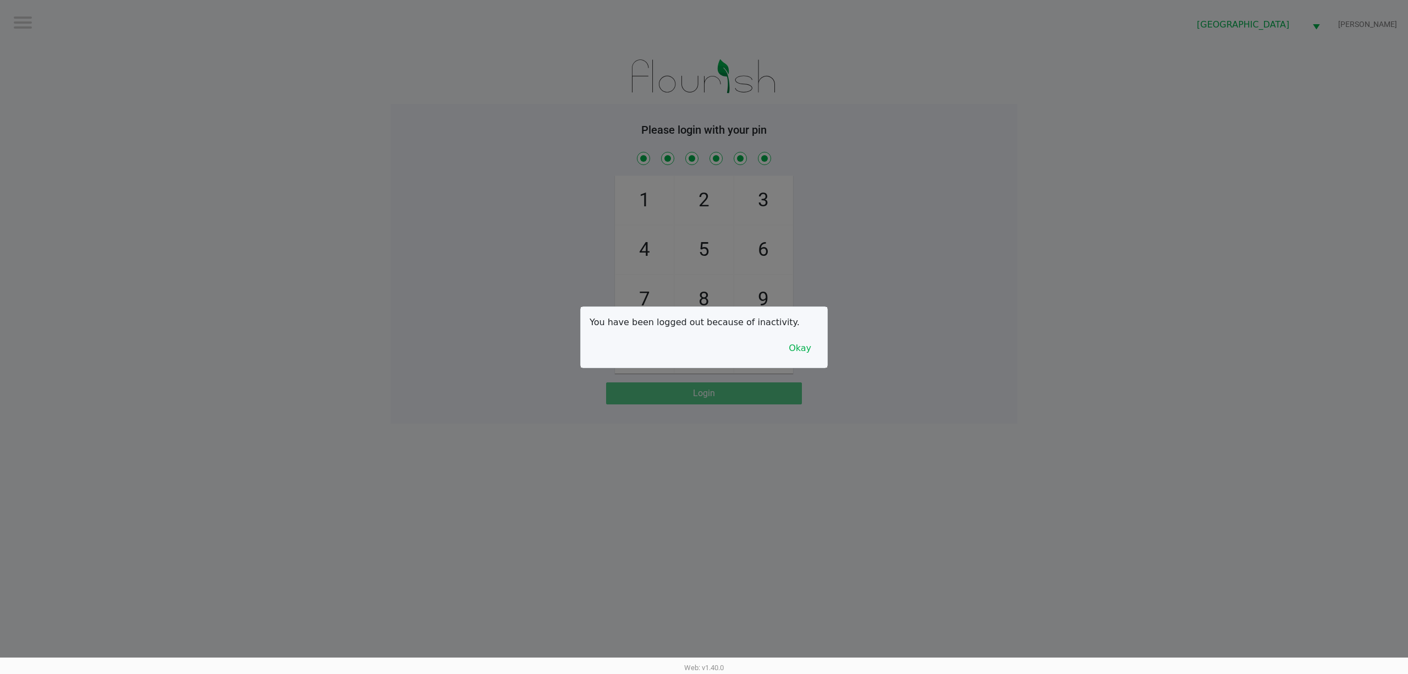
checkbox input "true"
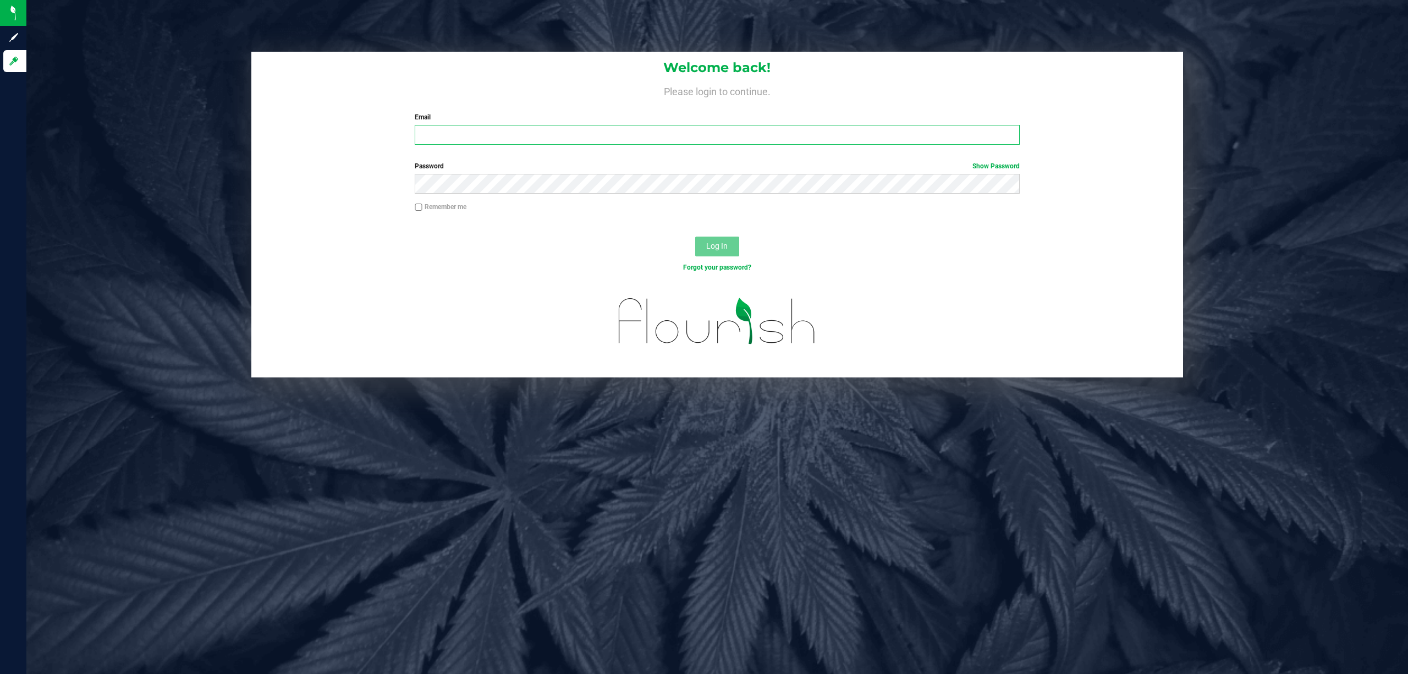
click at [514, 139] on input "Email" at bounding box center [717, 135] width 605 height 20
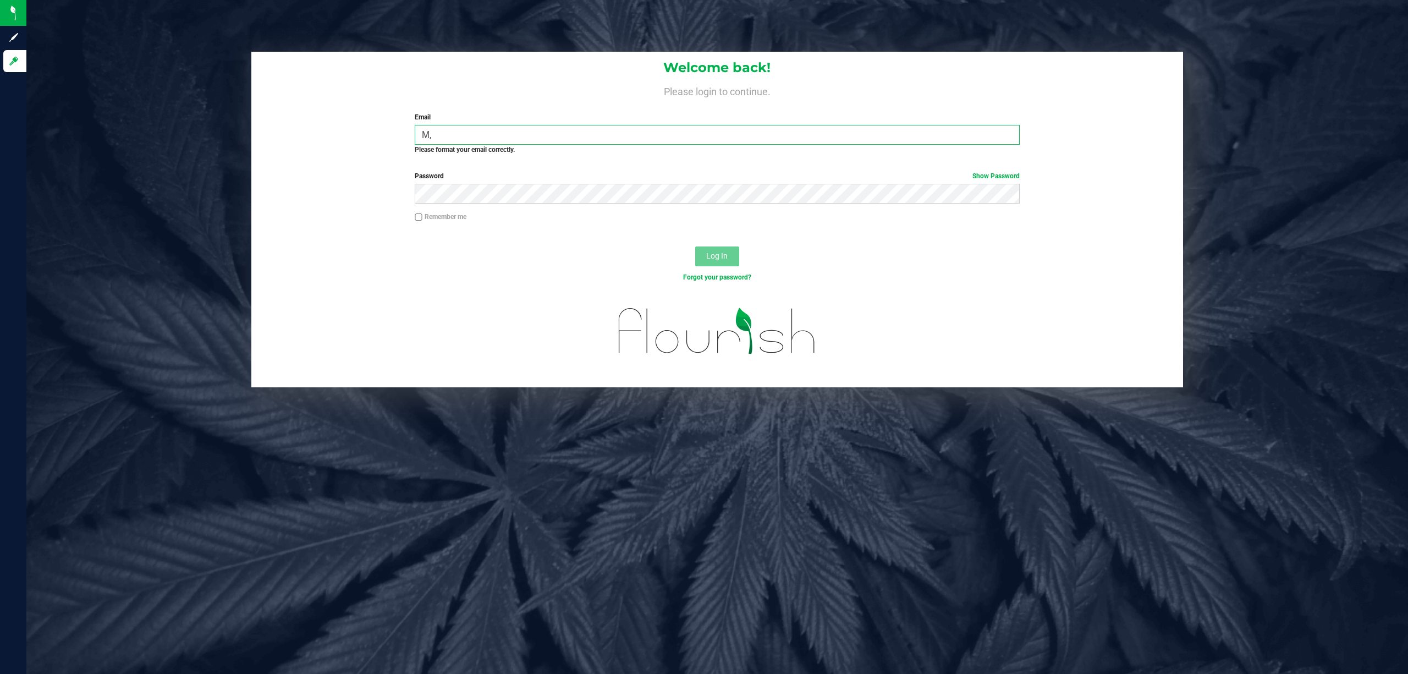
type input "M"
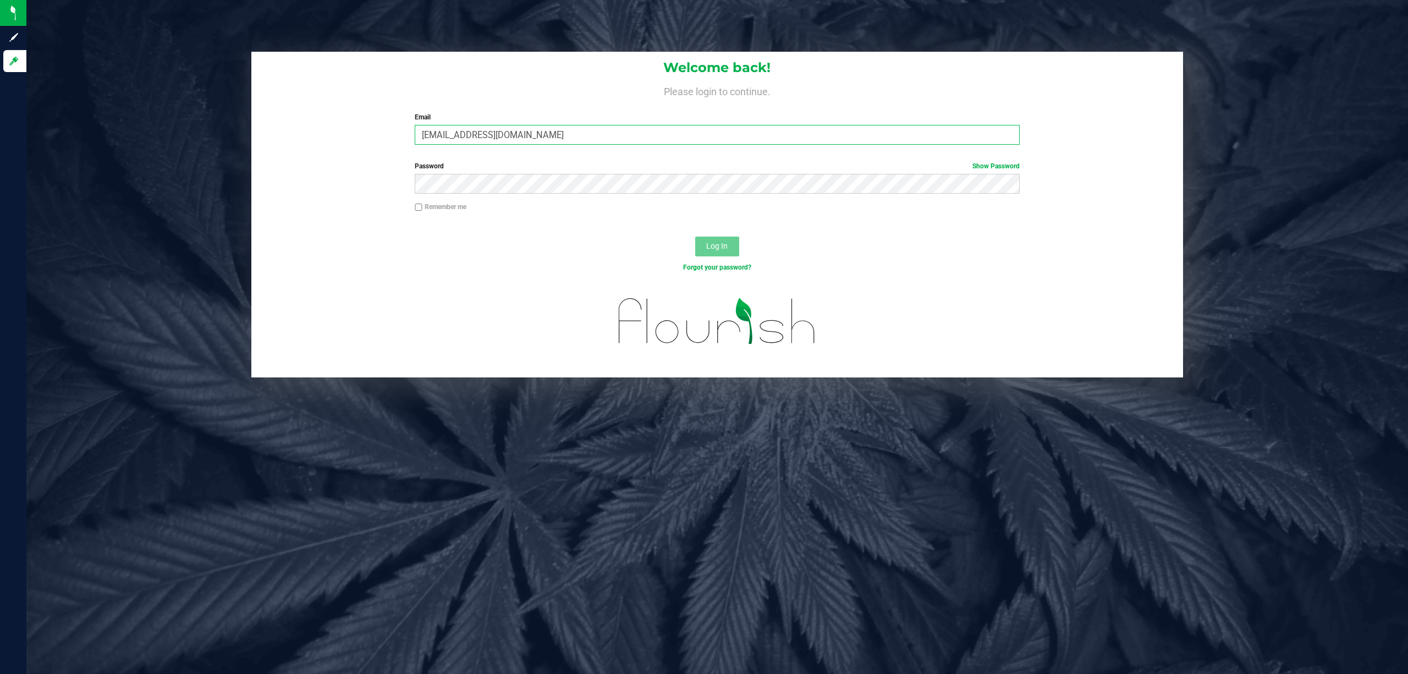
type input "[EMAIL_ADDRESS][DOMAIN_NAME]"
click at [720, 253] on button "Log In" at bounding box center [717, 246] width 44 height 20
